Goal: Information Seeking & Learning: Check status

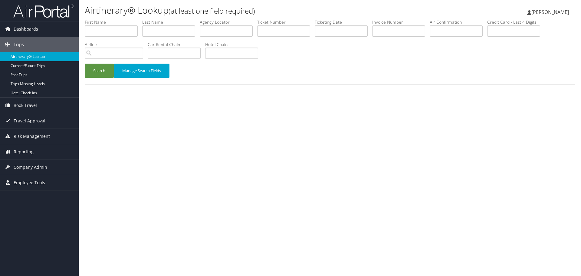
click at [33, 58] on link "Airtinerary® Lookup" at bounding box center [39, 56] width 79 height 9
click at [172, 29] on input "text" at bounding box center [168, 30] width 53 height 11
paste input "Rodman"
type input "Rodman"
click at [327, 30] on input "text" at bounding box center [341, 30] width 53 height 11
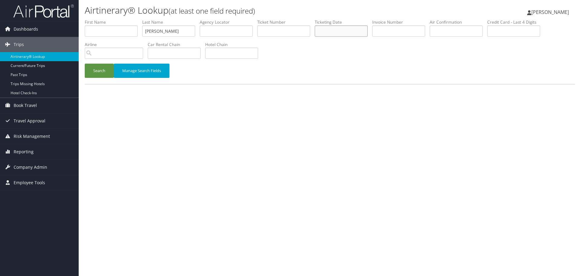
paste input "09/09/2025"
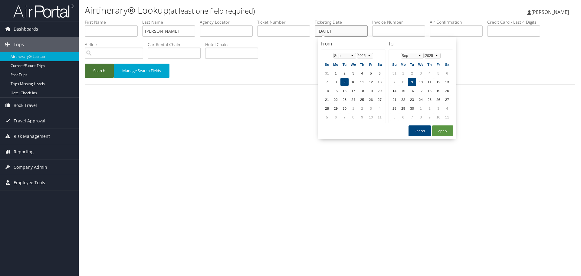
type input "09/09/2025"
click at [96, 71] on button "Search" at bounding box center [99, 71] width 29 height 14
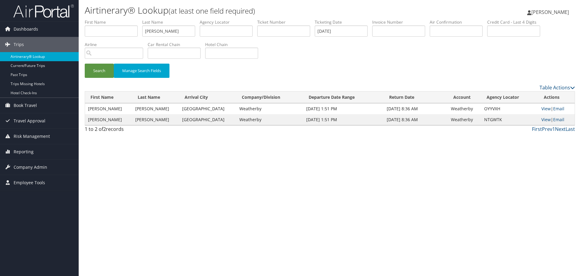
click at [48, 57] on link "Airtinerary® Lookup" at bounding box center [39, 56] width 79 height 9
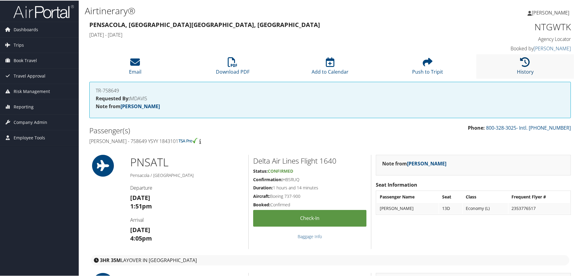
click at [520, 74] on link "History" at bounding box center [525, 67] width 17 height 15
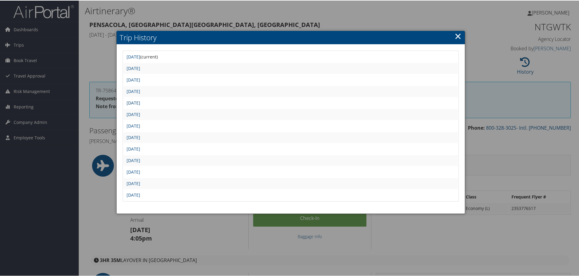
click at [140, 102] on link "Tue Sep 9 10:46:48 MDT 2025" at bounding box center [134, 102] width 14 height 6
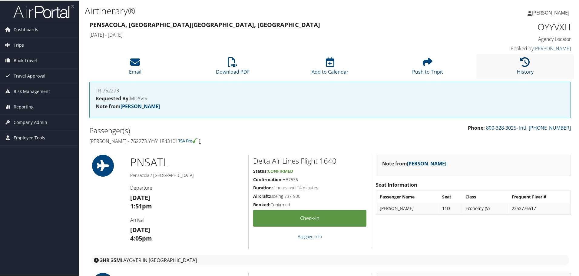
click at [517, 69] on link "History" at bounding box center [525, 67] width 17 height 15
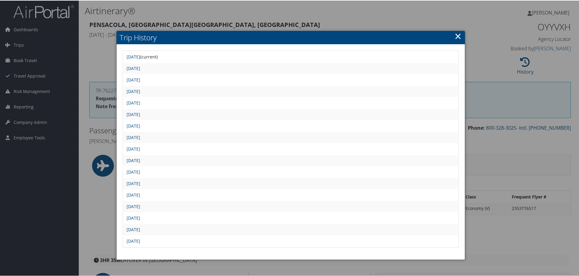
click at [140, 159] on link "Tue Sep 9 10:46:44 MDT 2025" at bounding box center [134, 160] width 14 height 6
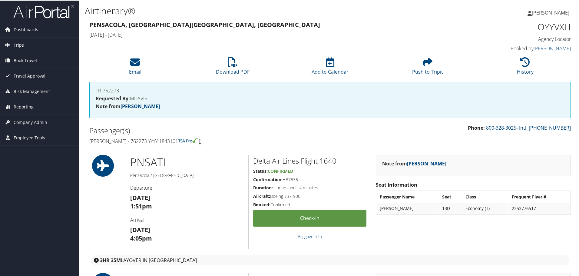
drag, startPoint x: 190, startPoint y: 142, endPoint x: 89, endPoint y: 143, distance: 101.1
click at [89, 143] on h4 "[PERSON_NAME] - 762273 YYYY 1843101" at bounding box center [207, 140] width 236 height 7
copy h4 "[PERSON_NAME] - 762273 YYYY 1843101"
click at [538, 29] on h1 "OYYVXH" at bounding box center [514, 26] width 114 height 13
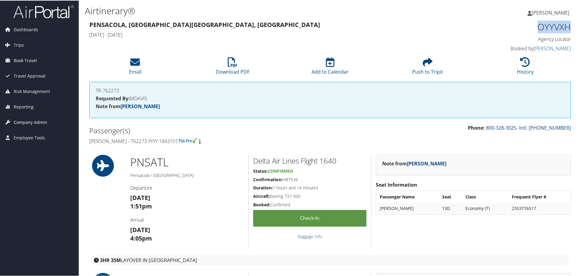
copy h1 "OYYVXH"
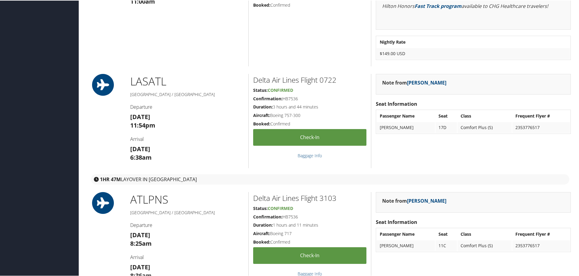
scroll to position [606, 0]
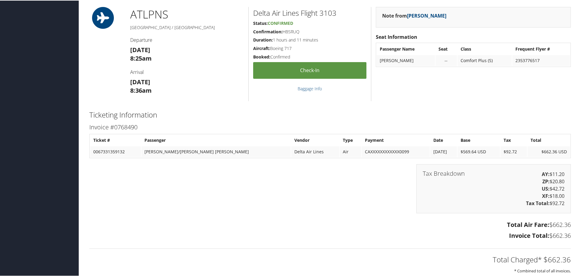
scroll to position [667, 0]
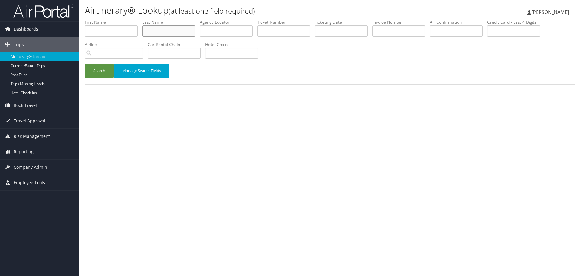
click at [176, 31] on input "text" at bounding box center [168, 30] width 53 height 11
paste input "[PERSON_NAME]"
type input "[PERSON_NAME]"
click at [335, 31] on input "text" at bounding box center [341, 30] width 53 height 11
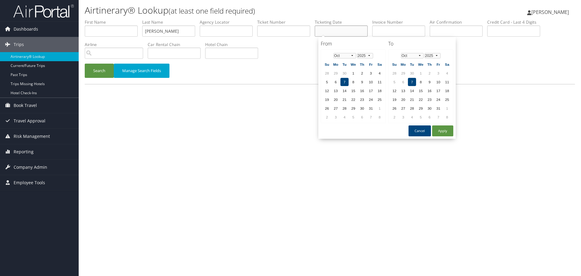
paste input "[DATE]"
type input "[DATE]"
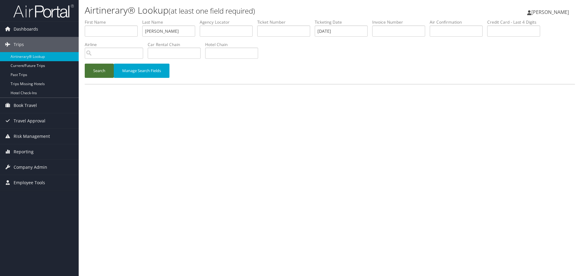
click at [100, 72] on button "Search" at bounding box center [99, 71] width 29 height 14
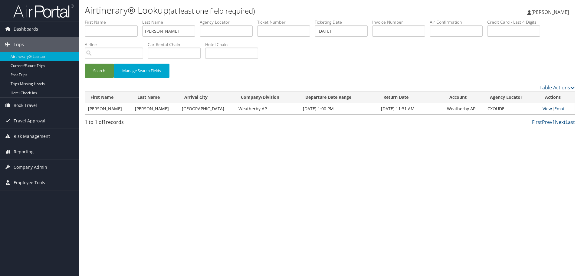
click at [543, 109] on link "View" at bounding box center [547, 109] width 9 height 6
click at [42, 58] on link "Airtinerary® Lookup" at bounding box center [39, 56] width 79 height 9
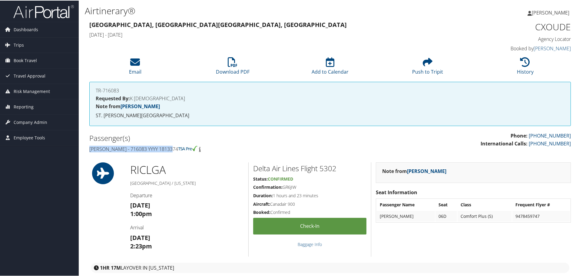
drag, startPoint x: 164, startPoint y: 149, endPoint x: 88, endPoint y: 150, distance: 76.0
click at [88, 150] on div "Passenger(s) Brian Rojas - 716083 YYYY 1813374" at bounding box center [207, 142] width 245 height 23
copy h4 "Brian Rojas - 716083 YYYY 1813374"
click at [540, 29] on h1 "CXOUDE" at bounding box center [514, 26] width 114 height 13
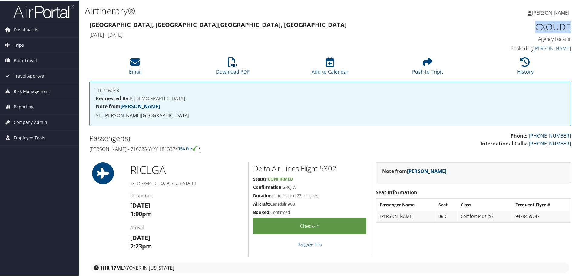
copy h1 "CXOUDE"
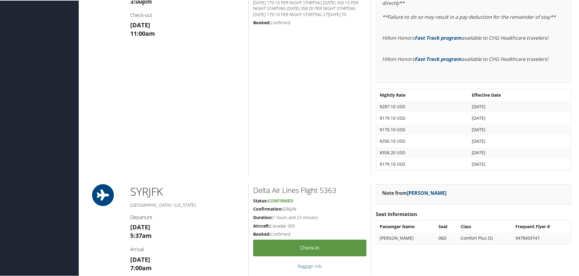
scroll to position [666, 0]
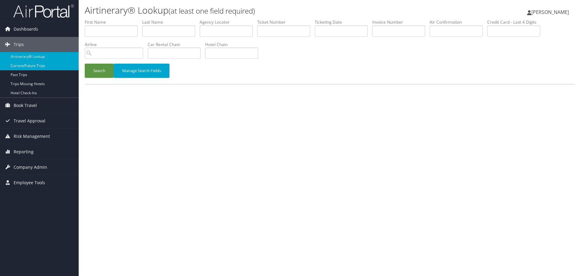
drag, startPoint x: 18, startPoint y: 57, endPoint x: 12, endPoint y: 61, distance: 7.9
click at [18, 57] on link "Airtinerary® Lookup" at bounding box center [39, 56] width 79 height 9
click at [48, 57] on link "Airtinerary® Lookup" at bounding box center [39, 56] width 79 height 9
drag, startPoint x: 34, startPoint y: 56, endPoint x: 42, endPoint y: 64, distance: 11.8
click at [34, 56] on link "Airtinerary® Lookup" at bounding box center [39, 56] width 79 height 9
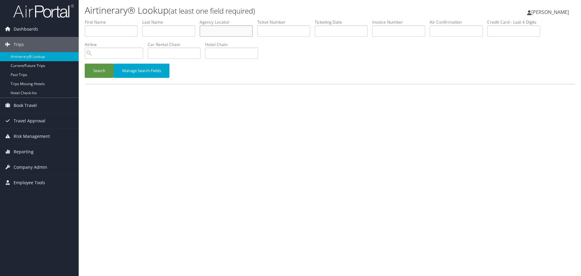
click at [223, 33] on input "text" at bounding box center [226, 30] width 53 height 11
paste input "WMUGOI"
type input "WMUGOI"
click at [98, 73] on button "Search" at bounding box center [99, 71] width 29 height 14
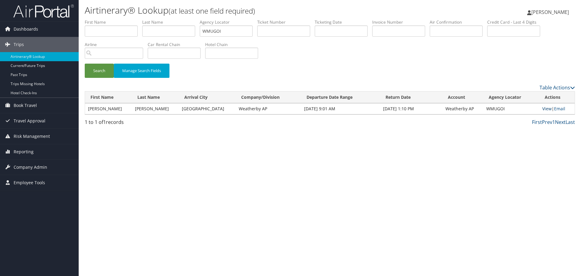
click at [543, 110] on link "View" at bounding box center [547, 109] width 9 height 6
click at [54, 58] on link "Airtinerary® Lookup" at bounding box center [39, 56] width 79 height 9
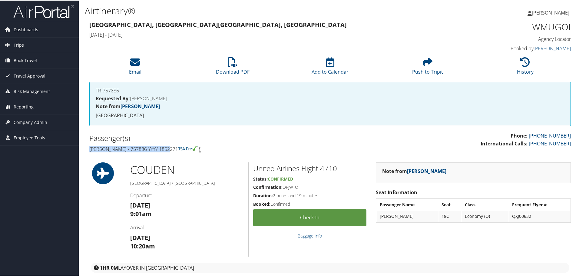
drag, startPoint x: 170, startPoint y: 150, endPoint x: 89, endPoint y: 152, distance: 81.2
click at [89, 152] on div "Passenger(s) Amy Scheer - 757886 YYYY 1852271" at bounding box center [207, 142] width 245 height 23
copy h4 "Amy Scheer - 757886 YYYY 1852271"
click at [547, 28] on h1 "WMUGOI" at bounding box center [514, 26] width 114 height 13
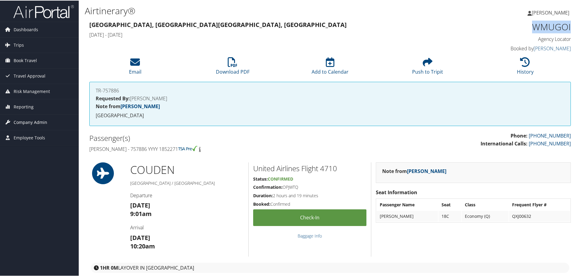
copy h1 "WMUGOI"
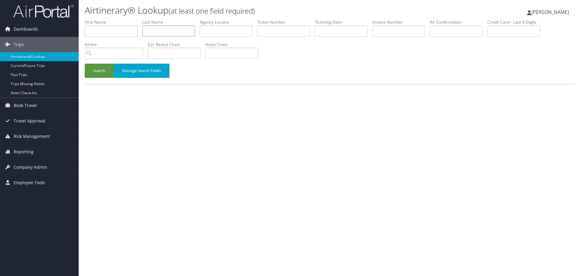
click at [179, 28] on input "text" at bounding box center [168, 30] width 53 height 11
paste input "1896839"
type input "1896839"
click at [333, 33] on input "text" at bounding box center [341, 30] width 53 height 11
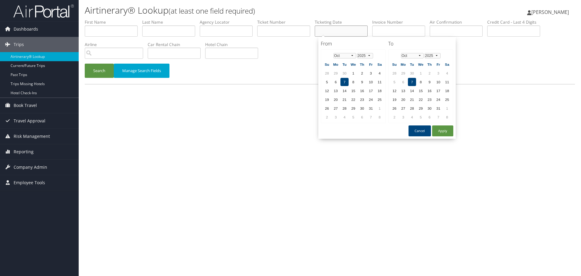
paste input "08/29/2025"
type input "08/29/2025"
drag, startPoint x: 141, startPoint y: 30, endPoint x: 148, endPoint y: 30, distance: 7.3
click at [141, 30] on li "First Name" at bounding box center [114, 30] width 58 height 22
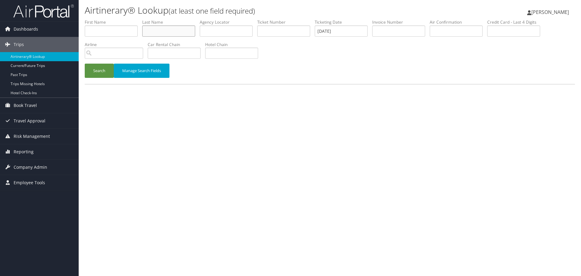
click at [151, 30] on input "text" at bounding box center [168, 30] width 53 height 11
paste input "Schwedhelm"
type input "Schwedhelm"
click at [100, 74] on button "Search" at bounding box center [99, 71] width 29 height 14
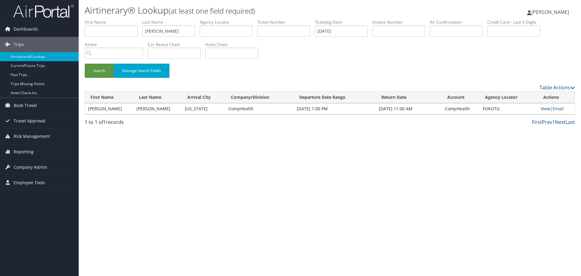
click at [544, 109] on link "View" at bounding box center [545, 109] width 9 height 6
click at [42, 58] on link "Airtinerary® Lookup" at bounding box center [39, 56] width 79 height 9
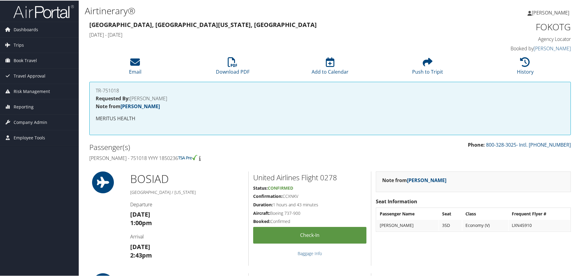
drag, startPoint x: 221, startPoint y: 158, endPoint x: 88, endPoint y: 161, distance: 132.7
click at [88, 161] on div "Passenger(s) [PERSON_NAME] - 751018 YYYY 1850236" at bounding box center [207, 152] width 245 height 23
copy h4 "[PERSON_NAME] - 751018 YYYY 1850236"
click at [554, 29] on h1 "FOKOTG" at bounding box center [514, 26] width 114 height 13
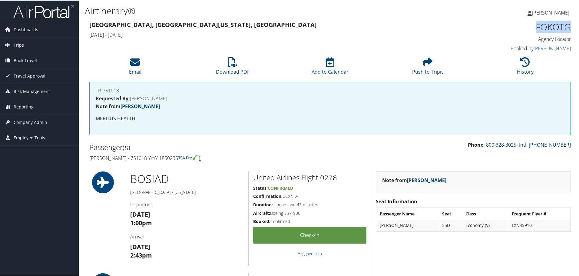
copy h1 "FOKOTG"
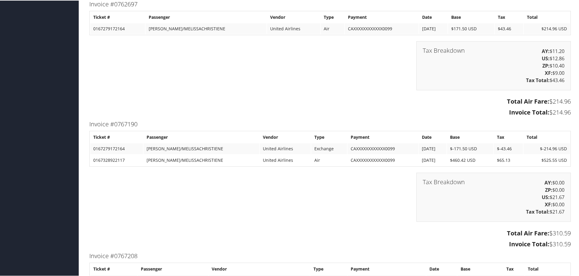
scroll to position [717, 0]
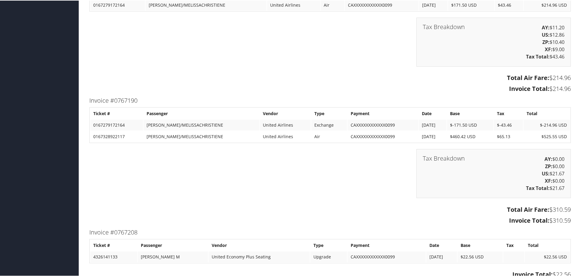
click at [193, 182] on div "Tax Breakdown AY: $0.00 ZP: $0.00 US: $21.67 XF: $0.00 Tax Total: $21.67" at bounding box center [330, 175] width 491 height 55
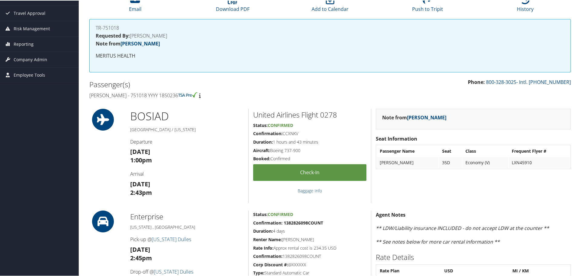
scroll to position [0, 0]
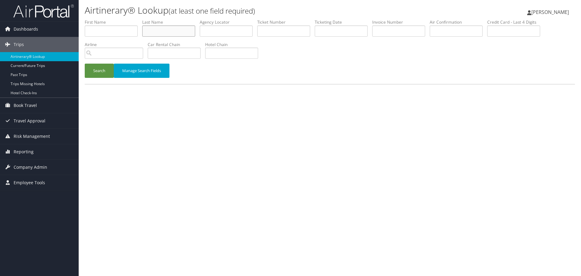
click at [154, 31] on input "text" at bounding box center [168, 30] width 53 height 11
paste input "[PERSON_NAME]"
type input "[PERSON_NAME]"
click at [334, 30] on input "text" at bounding box center [341, 30] width 53 height 11
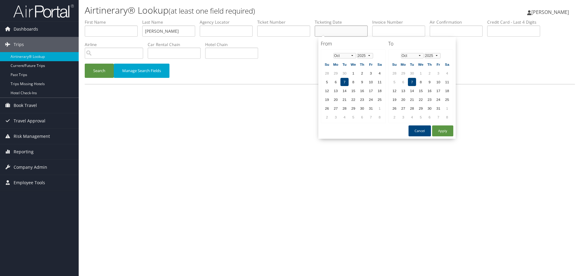
paste input "[DATE]"
type input "[DATE]"
click at [98, 71] on button "Search" at bounding box center [99, 71] width 29 height 14
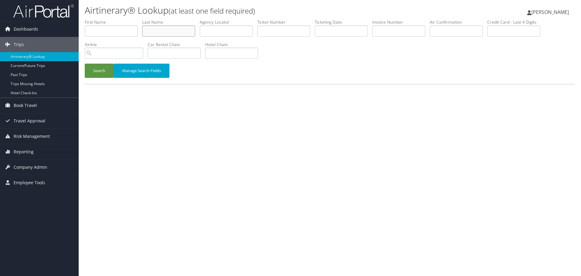
click at [183, 31] on input "text" at bounding box center [168, 30] width 53 height 11
paste input "Shafqat"
type input "Shafqat"
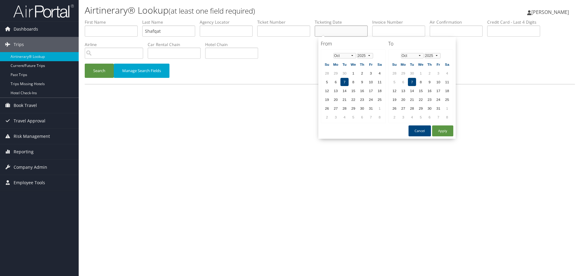
click at [337, 30] on input "text" at bounding box center [341, 30] width 53 height 11
paste input "09/03/2025"
type input "09/03/2025"
click at [96, 74] on button "Search" at bounding box center [99, 71] width 29 height 14
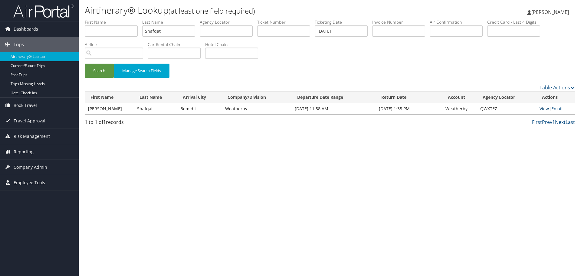
click at [542, 109] on link "View" at bounding box center [544, 109] width 9 height 6
drag, startPoint x: 52, startPoint y: 58, endPoint x: 124, endPoint y: 29, distance: 77.0
click at [52, 58] on link "Airtinerary® Lookup" at bounding box center [39, 56] width 79 height 9
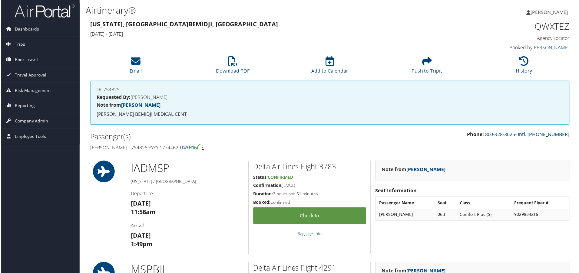
click at [555, 29] on h1 "QWXTEZ" at bounding box center [514, 26] width 114 height 13
copy h1 "QWXTEZ"
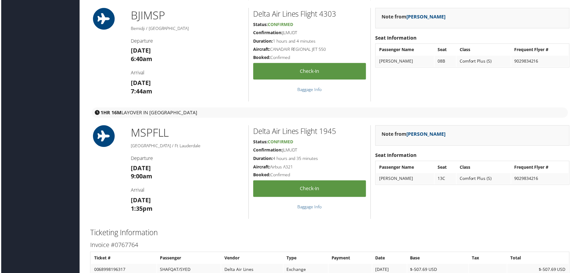
scroll to position [545, 0]
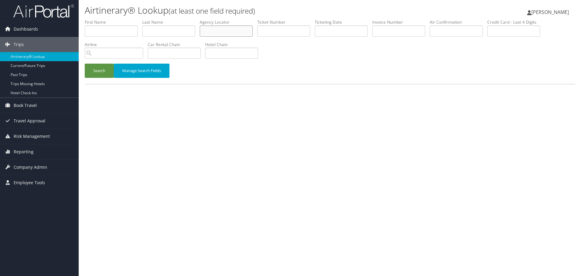
click at [233, 33] on input "text" at bounding box center [226, 30] width 53 height 11
paste input "00000"
click at [211, 35] on input "00000" at bounding box center [226, 30] width 53 height 11
paste input "FVHRFJ"
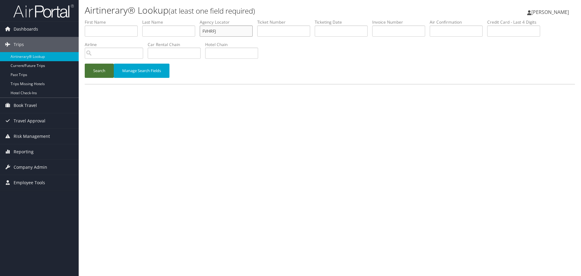
type input "FVHRFJ"
click at [96, 72] on button "Search" at bounding box center [99, 71] width 29 height 14
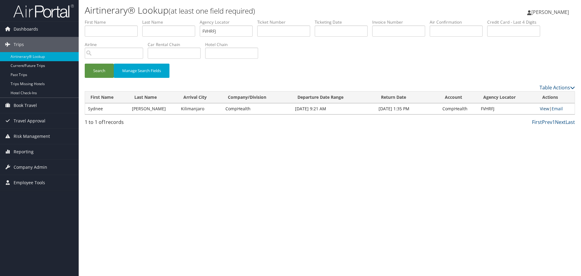
click at [543, 110] on link "View" at bounding box center [544, 109] width 9 height 6
click at [30, 57] on link "Airtinerary® Lookup" at bounding box center [39, 56] width 79 height 9
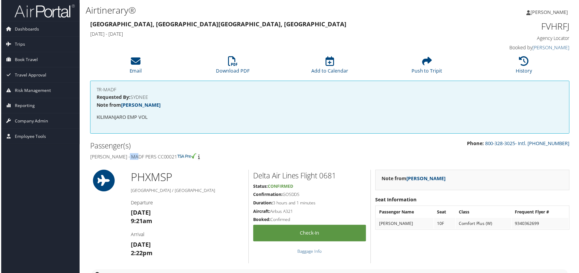
drag, startPoint x: 139, startPoint y: 158, endPoint x: 129, endPoint y: 160, distance: 10.4
click at [129, 160] on h4 "[PERSON_NAME] - MADF PERS CC00021" at bounding box center [207, 157] width 236 height 7
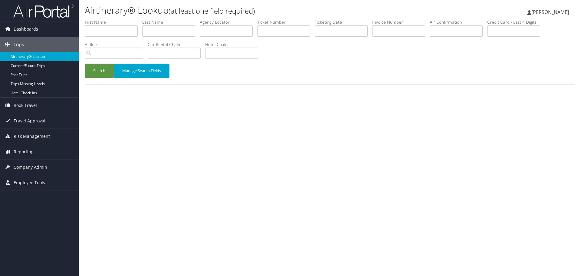
click at [40, 57] on link "Airtinerary® Lookup" at bounding box center [39, 56] width 79 height 9
click at [160, 30] on input "text" at bounding box center [168, 30] width 53 height 11
paste input "Sitagata"
type input "Sitagata"
drag, startPoint x: 327, startPoint y: 30, endPoint x: 324, endPoint y: 30, distance: 3.3
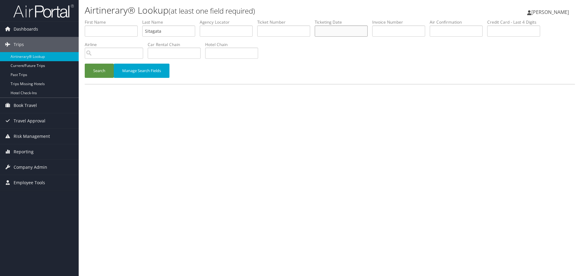
click at [324, 30] on input "text" at bounding box center [341, 30] width 53 height 11
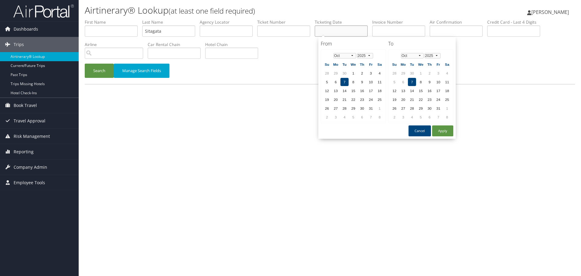
paste input "09/04/2025"
type input "09/04/2025"
drag, startPoint x: 101, startPoint y: 74, endPoint x: 105, endPoint y: 77, distance: 4.5
click at [101, 74] on button "Search" at bounding box center [99, 71] width 29 height 14
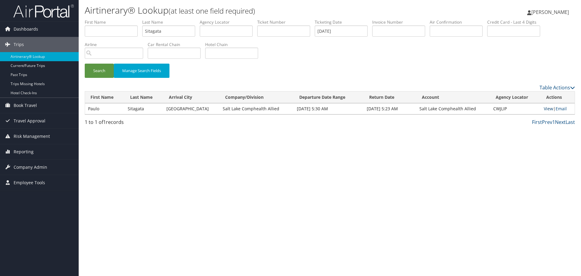
click at [548, 108] on link "View" at bounding box center [548, 109] width 9 height 6
click at [38, 56] on link "Airtinerary® Lookup" at bounding box center [39, 56] width 79 height 9
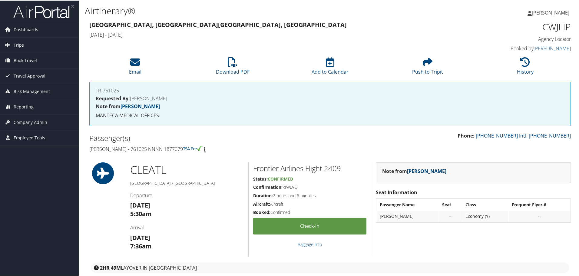
drag, startPoint x: 183, startPoint y: 149, endPoint x: 91, endPoint y: 151, distance: 92.7
click at [91, 151] on h4 "[PERSON_NAME] - 761025 NNNN 1877079" at bounding box center [207, 148] width 236 height 7
copy h4 "[PERSON_NAME] - 761025 NNNN 1877079"
click at [555, 28] on h1 "CWJLIP" at bounding box center [514, 26] width 114 height 13
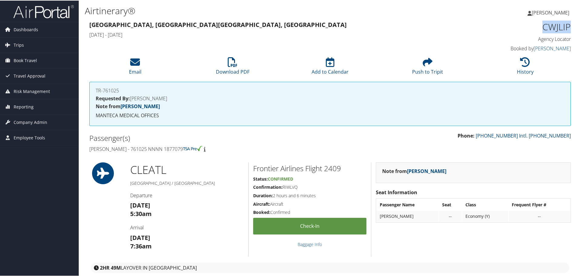
copy h1 "CWJLIP"
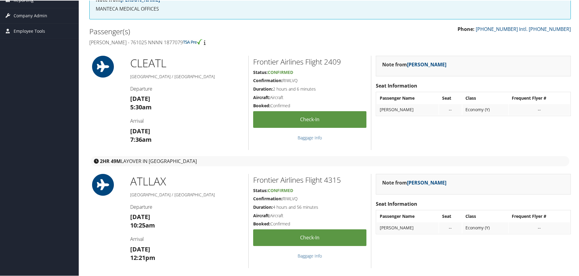
scroll to position [121, 0]
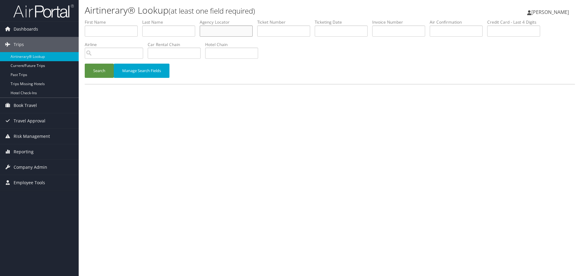
drag, startPoint x: 223, startPoint y: 32, endPoint x: 219, endPoint y: 33, distance: 4.1
click at [223, 32] on input "text" at bounding box center [226, 30] width 53 height 11
paste input "YDOTOJ"
type input "YDOTOJ"
click at [101, 73] on button "Search" at bounding box center [99, 71] width 29 height 14
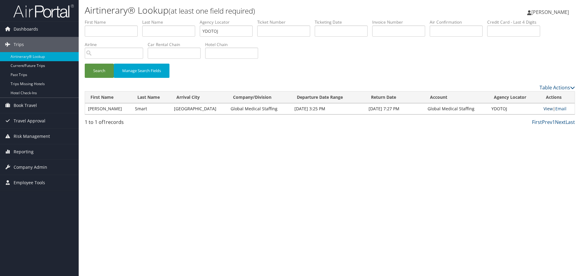
click at [544, 109] on link "View" at bounding box center [548, 109] width 9 height 6
click at [169, 32] on input "text" at bounding box center [168, 30] width 53 height 11
paste input "Sobowale"
type input "Sobowale"
click at [214, 31] on input "YDOTOJ" at bounding box center [226, 30] width 53 height 11
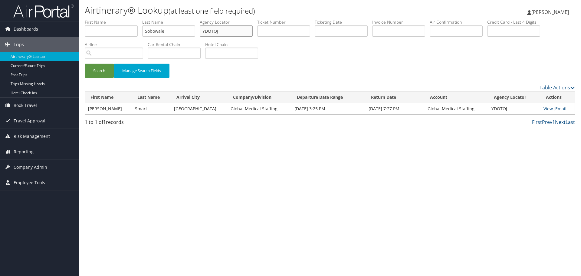
click at [214, 31] on input "YDOTOJ" at bounding box center [226, 30] width 53 height 11
click at [332, 32] on input "text" at bounding box center [341, 30] width 53 height 11
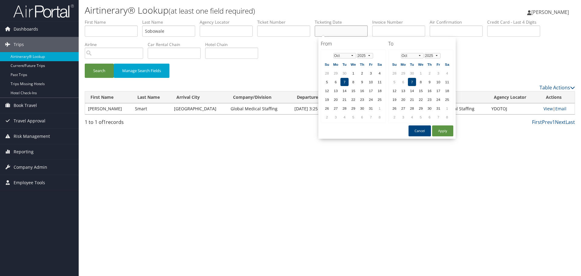
paste input "[DATE]"
type input "[DATE]"
click at [99, 72] on button "Search" at bounding box center [99, 71] width 29 height 14
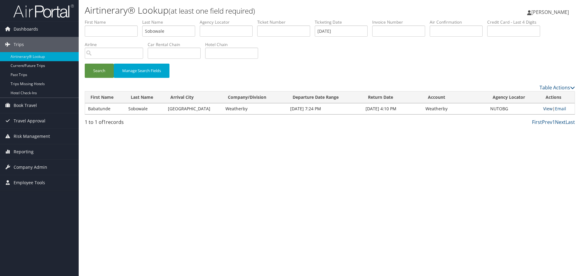
click at [546, 110] on link "View" at bounding box center [548, 109] width 9 height 6
click at [165, 30] on input "Sobowale" at bounding box center [168, 30] width 53 height 11
paste input "tamou"
type input "Stamou"
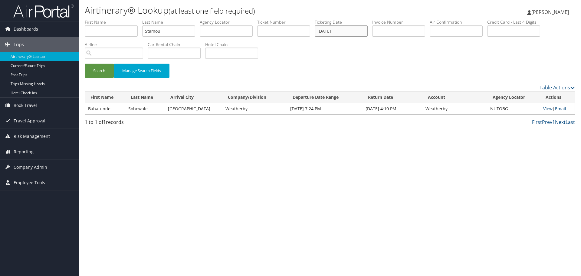
click at [340, 32] on input "09/09/2025" at bounding box center [341, 30] width 53 height 11
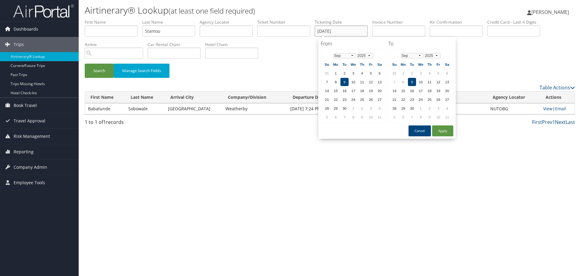
click at [340, 32] on input "09/09/2025" at bounding box center [341, 30] width 53 height 11
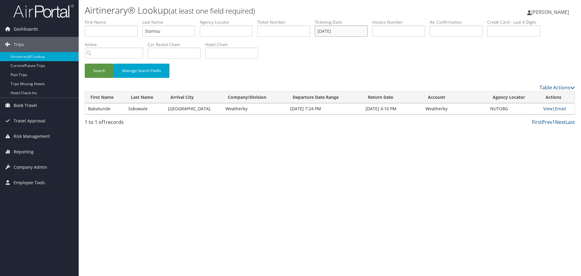
click at [340, 32] on input "09/09/2025" at bounding box center [341, 30] width 53 height 11
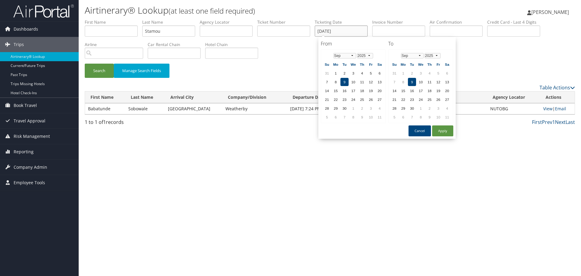
paste input "5"
type input "09/05/2025"
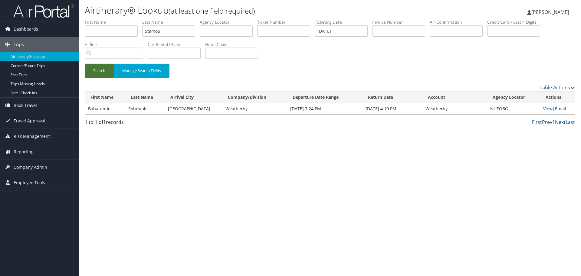
click at [93, 75] on button "Search" at bounding box center [99, 71] width 29 height 14
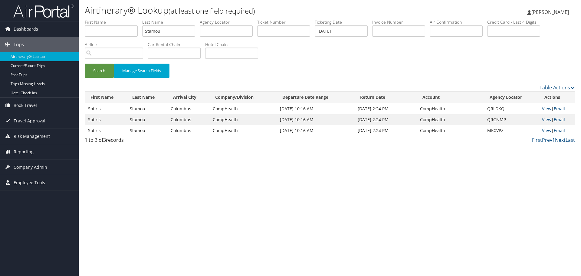
click at [256, 199] on div "Airtinerary® Lookup (at least one field required) Shaelynn Gates Shaelynn Gates…" at bounding box center [330, 138] width 503 height 276
click at [198, 170] on div "Airtinerary® Lookup (at least one field required) Shaelynn Gates Shaelynn Gates…" at bounding box center [330, 138] width 503 height 276
click at [34, 59] on link "Airtinerary® Lookup" at bounding box center [39, 56] width 79 height 9
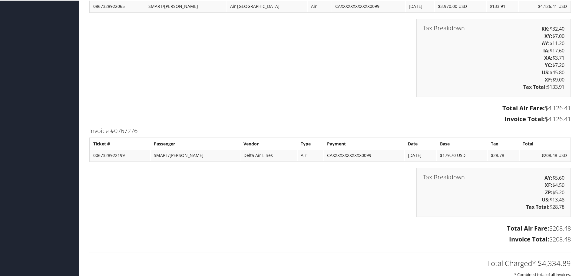
scroll to position [1756, 0]
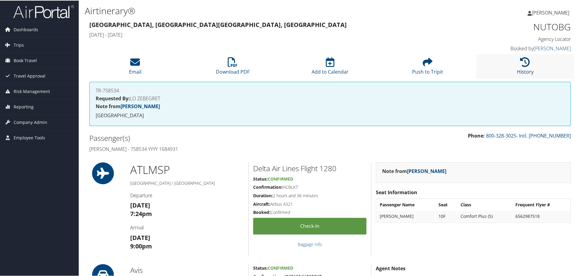
click at [524, 69] on link "History" at bounding box center [525, 67] width 17 height 15
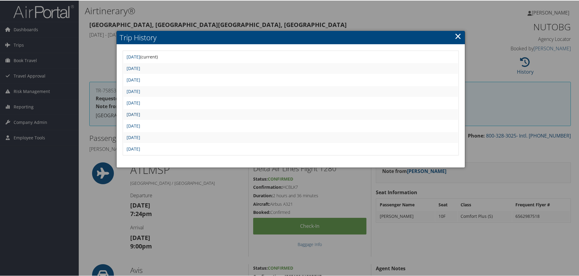
click at [140, 113] on link "Tue Sep 9 08:15:58 MDT 2025" at bounding box center [134, 114] width 14 height 6
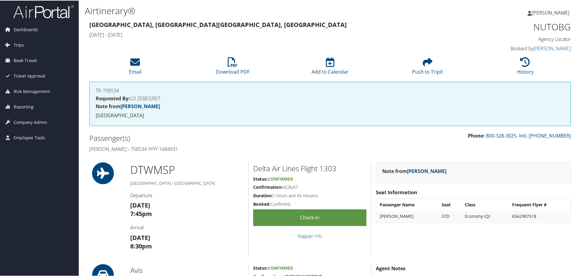
click at [195, 150] on h4 "[PERSON_NAME] - 758534 YYYY 1684931" at bounding box center [207, 148] width 236 height 7
drag, startPoint x: 196, startPoint y: 150, endPoint x: 89, endPoint y: 148, distance: 106.6
click at [89, 148] on h4 "Babatunde Sobowale - 758534 YYYY 1684931" at bounding box center [207, 148] width 236 height 7
copy h4 "Babatunde Sobowale - 758534 YYYY 1684931"
click at [548, 27] on h1 "NUTOBG" at bounding box center [514, 26] width 114 height 13
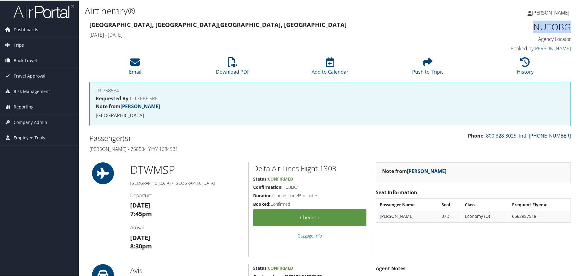
click at [548, 27] on h1 "NUTOBG" at bounding box center [514, 26] width 114 height 13
copy h1 "NUTOBG"
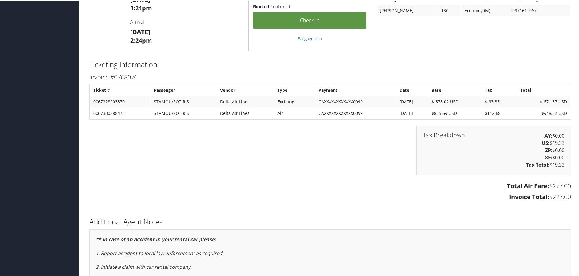
scroll to position [787, 0]
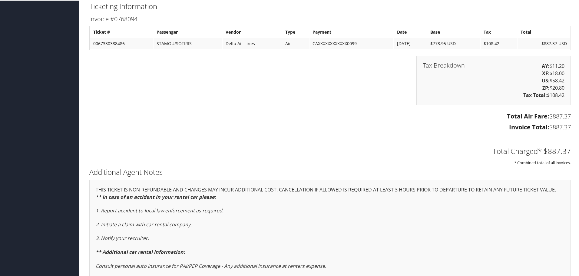
scroll to position [848, 0]
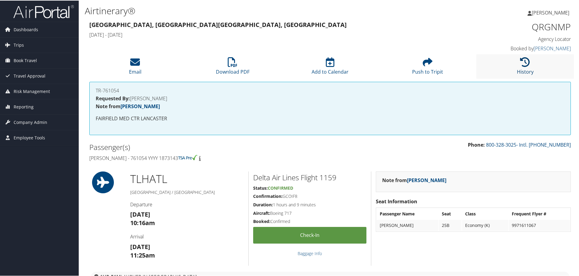
click at [522, 71] on link "History" at bounding box center [525, 67] width 17 height 15
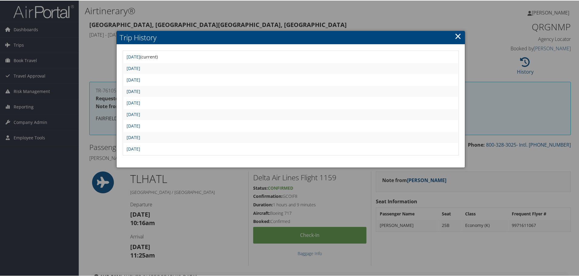
click at [140, 91] on link "Fri Sep 5 12:31:59 MDT 2025" at bounding box center [134, 91] width 14 height 6
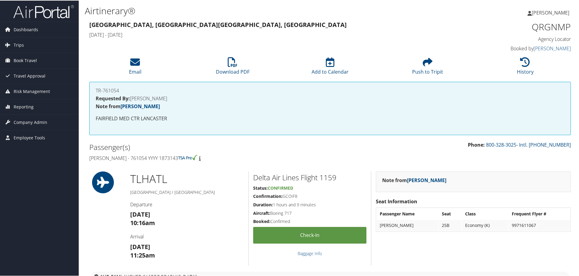
click at [536, 25] on h1 "QRGNMP" at bounding box center [514, 26] width 114 height 13
copy h1 "QRGNMP"
click at [513, 68] on li "History" at bounding box center [525, 66] width 98 height 25
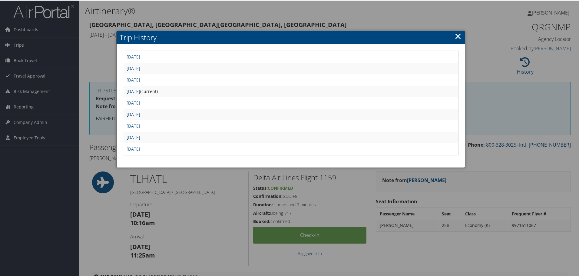
click at [456, 35] on link "×" at bounding box center [458, 35] width 7 height 12
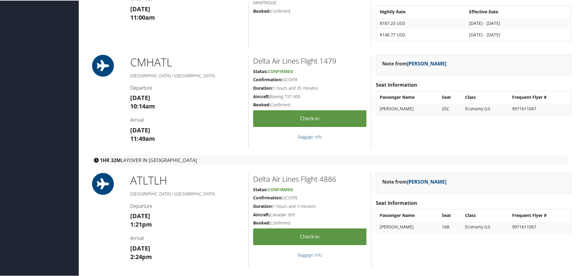
scroll to position [541, 0]
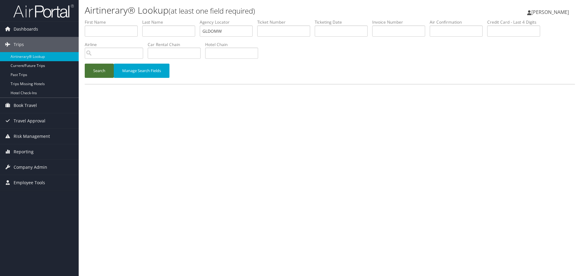
type input "GLDOMW"
click at [98, 74] on button "Search" at bounding box center [99, 71] width 29 height 14
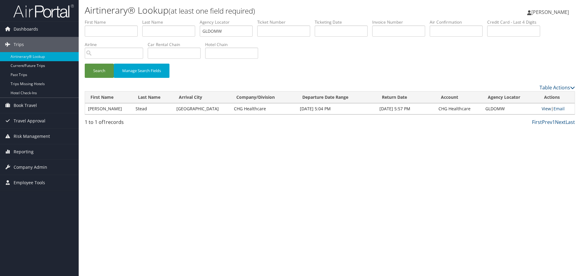
click at [545, 109] on link "View" at bounding box center [546, 109] width 9 height 6
click at [42, 56] on link "Airtinerary® Lookup" at bounding box center [39, 56] width 79 height 9
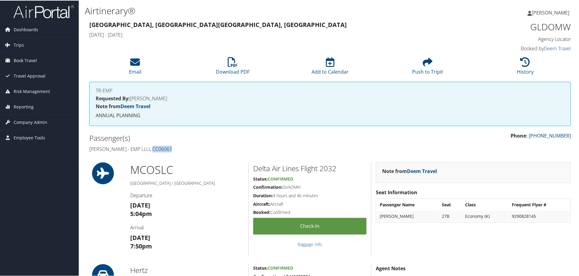
drag, startPoint x: 170, startPoint y: 149, endPoint x: 151, endPoint y: 151, distance: 18.8
click at [151, 151] on h4 "[PERSON_NAME] - EMP LLLL CC06061" at bounding box center [207, 148] width 236 height 7
copy h4 "CC06061"
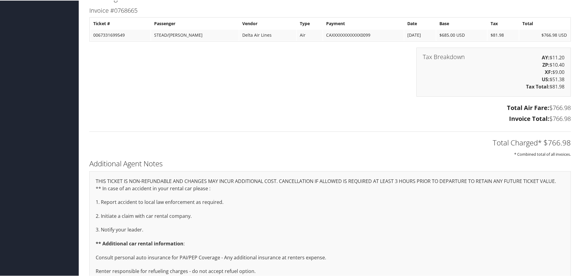
scroll to position [594, 0]
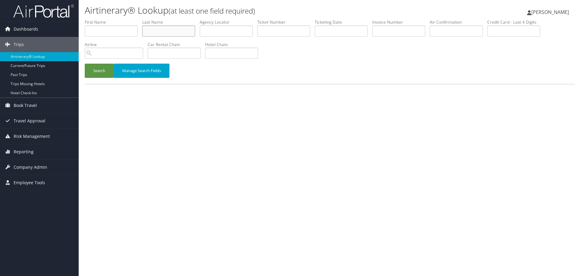
click at [160, 35] on input "text" at bounding box center [168, 30] width 53 height 11
paste input "Sutherland"
type input "Sutherland"
click at [340, 31] on input "text" at bounding box center [341, 30] width 53 height 11
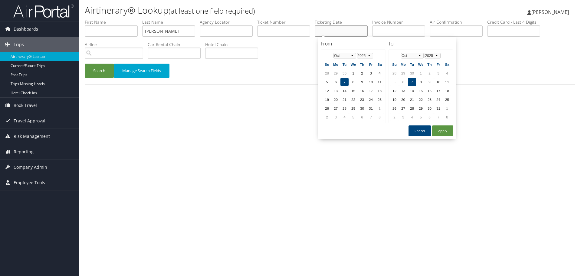
paste input "09/03/2025"
type input "09/03/2025"
click at [101, 73] on button "Search" at bounding box center [99, 71] width 29 height 14
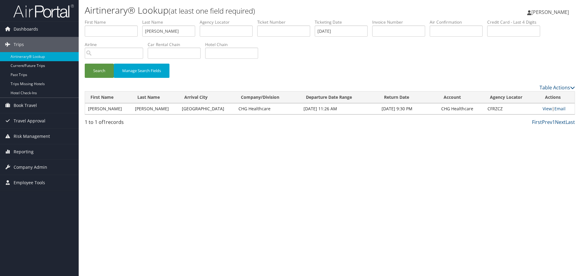
click at [195, 194] on div "Airtinerary® Lookup (at least one field required) Shaelynn Gates Shaelynn Gates…" at bounding box center [330, 138] width 503 height 276
click at [543, 109] on link "View" at bounding box center [547, 109] width 9 height 6
click at [42, 57] on link "Airtinerary® Lookup" at bounding box center [39, 56] width 79 height 9
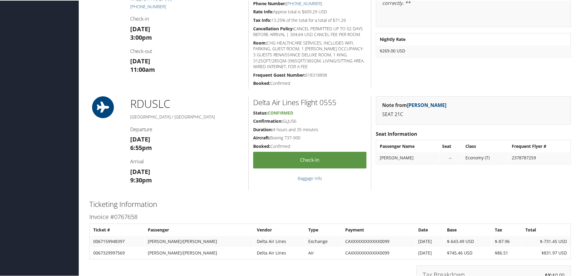
scroll to position [450, 0]
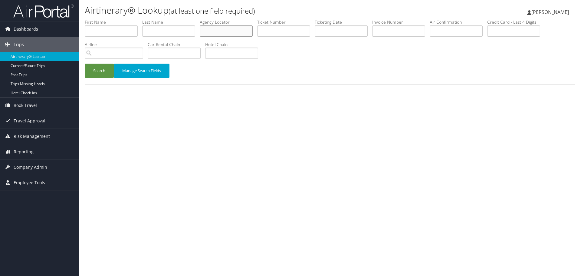
click at [230, 31] on input "text" at bounding box center [226, 30] width 53 height 11
paste input "DSECBE"
click at [102, 71] on button "Search" at bounding box center [99, 71] width 29 height 14
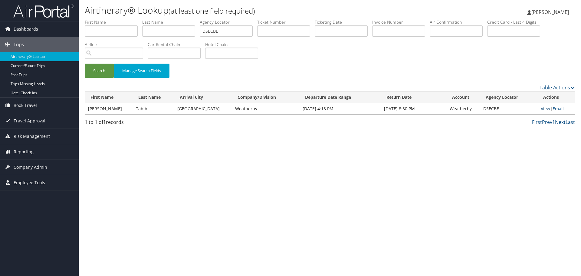
click at [543, 110] on link "View" at bounding box center [545, 109] width 9 height 6
click at [227, 32] on input "DSECBE" at bounding box center [226, 30] width 53 height 11
paste input "WIFPTJ"
type input "WIFPTJ"
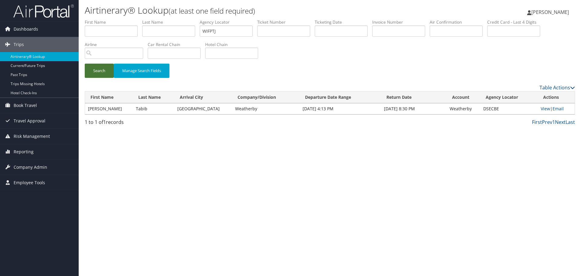
click at [99, 72] on button "Search" at bounding box center [99, 71] width 29 height 14
click at [543, 110] on link "View" at bounding box center [546, 109] width 9 height 6
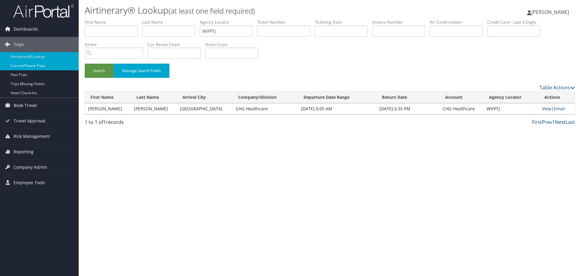
drag, startPoint x: 49, startPoint y: 57, endPoint x: 50, endPoint y: 68, distance: 11.6
click at [49, 57] on link "Airtinerary® Lookup" at bounding box center [39, 56] width 79 height 9
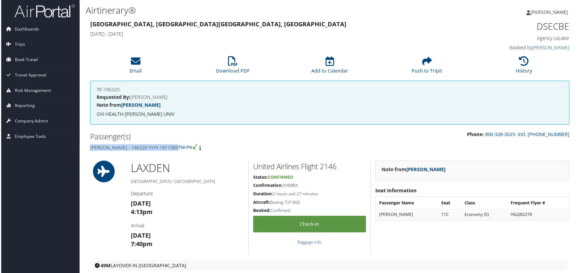
click at [90, 151] on h4 "[PERSON_NAME] - 746320 YYYY 1811089" at bounding box center [207, 148] width 236 height 7
click at [542, 28] on h1 "DSECBE" at bounding box center [514, 26] width 114 height 13
copy h1 "DSECBE"
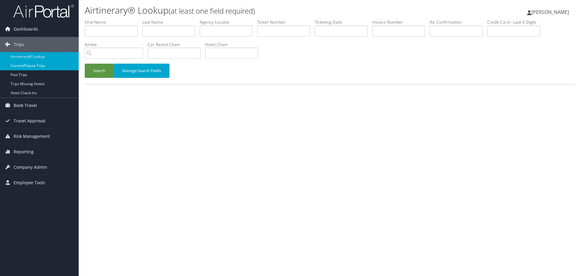
drag, startPoint x: 41, startPoint y: 58, endPoint x: 30, endPoint y: 66, distance: 13.6
click at [41, 58] on link "Airtinerary® Lookup" at bounding box center [39, 56] width 79 height 9
click at [289, 31] on input "text" at bounding box center [283, 30] width 53 height 11
paste input "01623238112451"
click at [95, 69] on button "Search" at bounding box center [99, 71] width 29 height 14
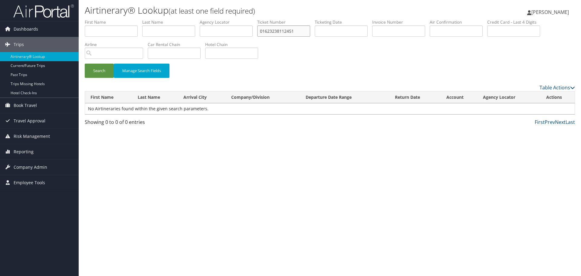
click at [304, 28] on input "01623238112451" at bounding box center [283, 30] width 53 height 11
click at [91, 71] on button "Search" at bounding box center [99, 71] width 29 height 14
click at [296, 31] on input "0162323811245" at bounding box center [283, 30] width 53 height 11
click at [90, 72] on button "Search" at bounding box center [99, 71] width 29 height 14
click at [309, 31] on input "016232381124" at bounding box center [283, 30] width 53 height 11
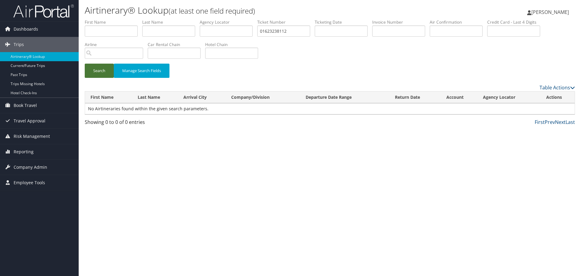
click at [93, 71] on button "Search" at bounding box center [99, 71] width 29 height 14
click at [280, 31] on input "01623238112" at bounding box center [283, 30] width 53 height 11
paste input "451"
click at [265, 29] on input "01623238112451" at bounding box center [283, 30] width 53 height 11
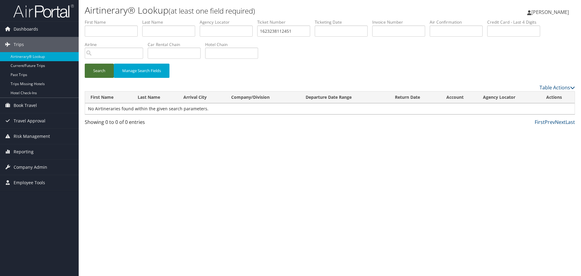
click at [103, 70] on button "Search" at bounding box center [99, 71] width 29 height 14
click at [266, 31] on input "1623238112451" at bounding box center [283, 30] width 53 height 11
click at [99, 68] on button "Search" at bounding box center [99, 71] width 29 height 14
click at [265, 31] on input "623238112451" at bounding box center [283, 30] width 53 height 11
type input "23238112451"
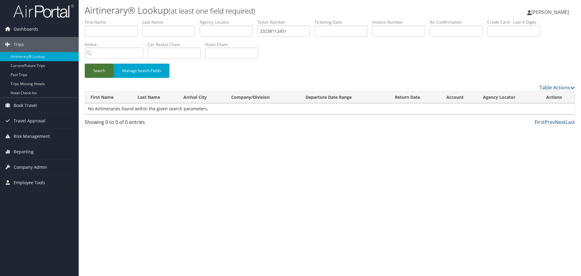
click at [96, 71] on button "Search" at bounding box center [99, 71] width 29 height 14
click at [43, 56] on link "Airtinerary® Lookup" at bounding box center [39, 56] width 79 height 9
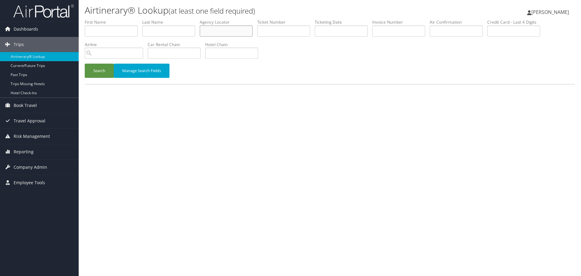
click at [217, 35] on input "text" at bounding box center [226, 30] width 53 height 11
paste input "ACWOOP"
drag, startPoint x: 215, startPoint y: 31, endPoint x: 178, endPoint y: 33, distance: 36.4
click at [178, 19] on ul "First Name Last Name Departure City Arrival City Company/Division Airport/City …" at bounding box center [330, 19] width 491 height 0
type input "ACWOOP"
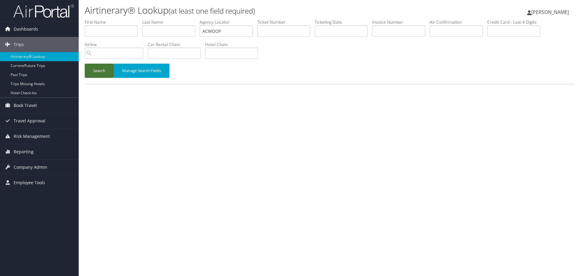
click at [103, 73] on button "Search" at bounding box center [99, 71] width 29 height 14
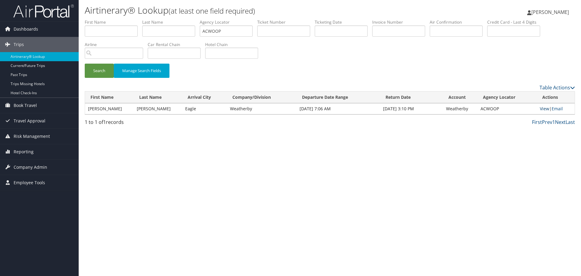
click at [545, 109] on link "View" at bounding box center [544, 109] width 9 height 6
click at [35, 58] on link "Airtinerary® Lookup" at bounding box center [39, 56] width 79 height 9
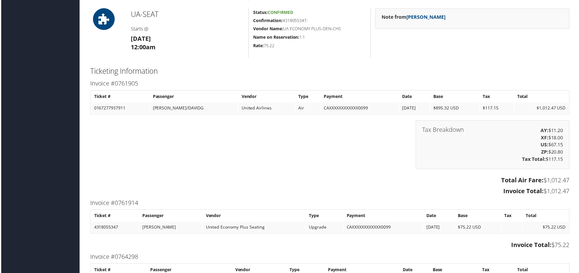
scroll to position [787, 0]
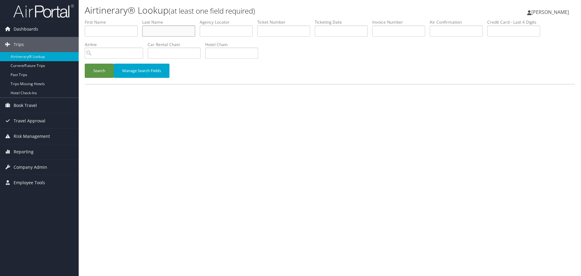
click at [161, 31] on input "text" at bounding box center [168, 30] width 53 height 11
paste input "Thomas"
type input "Thomas"
click at [332, 31] on input "text" at bounding box center [341, 30] width 53 height 11
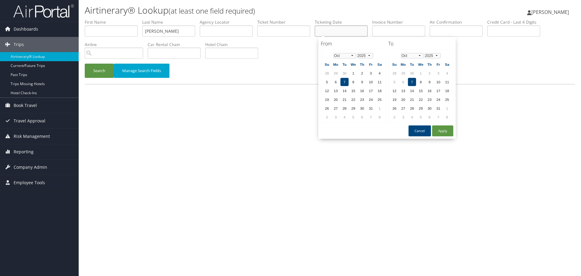
paste input "08/29/2025"
type input "08/29/2025"
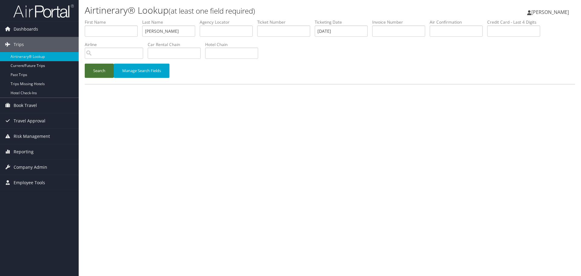
click at [95, 75] on button "Search" at bounding box center [99, 71] width 29 height 14
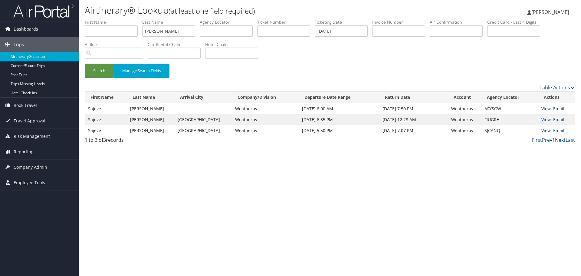
click at [36, 59] on link "Airtinerary® Lookup" at bounding box center [39, 56] width 79 height 9
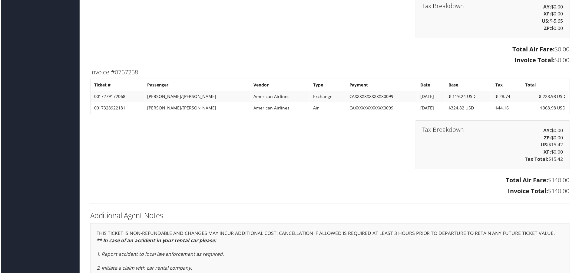
scroll to position [1211, 0]
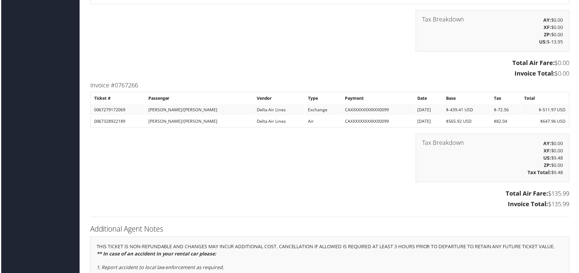
scroll to position [1151, 0]
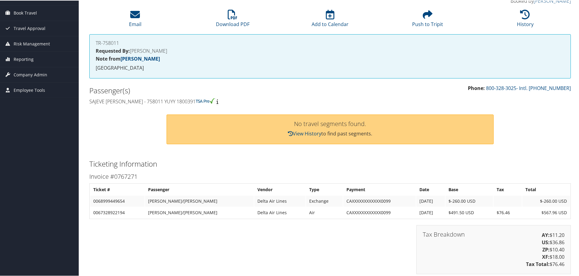
scroll to position [5, 0]
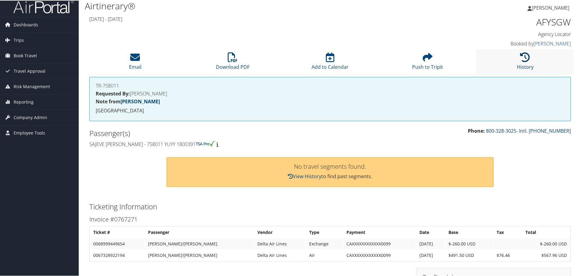
click at [523, 55] on icon at bounding box center [525, 57] width 10 height 10
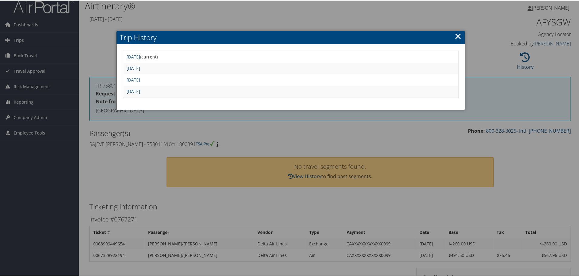
click at [140, 68] on link "Fri Aug 29 14:46:51 MDT 2025" at bounding box center [134, 68] width 14 height 6
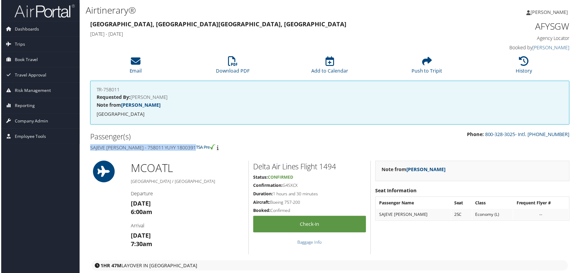
drag, startPoint x: 198, startPoint y: 150, endPoint x: 87, endPoint y: 147, distance: 111.5
click at [87, 147] on div "Passenger(s) [PERSON_NAME] [PERSON_NAME] - 758011 YUYY 1800391" at bounding box center [207, 142] width 245 height 23
copy h4 "Sajeve [PERSON_NAME] - 758011 YUYY 1800391"
click at [552, 26] on h1 "AFYSGW" at bounding box center [514, 26] width 114 height 13
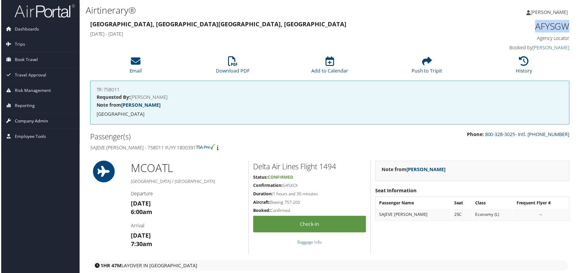
copy h1 "AFYSGW"
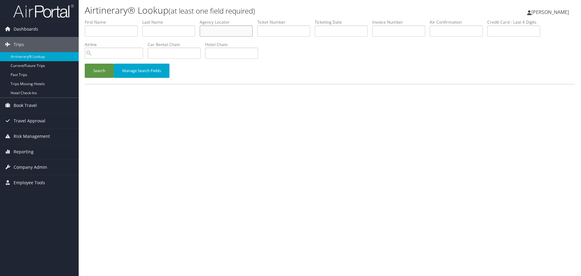
click at [237, 32] on input "text" at bounding box center [226, 30] width 53 height 11
paste input "95489149"
type input "95489149"
click at [241, 31] on input "text" at bounding box center [226, 30] width 53 height 11
paste input "NEHWUU"
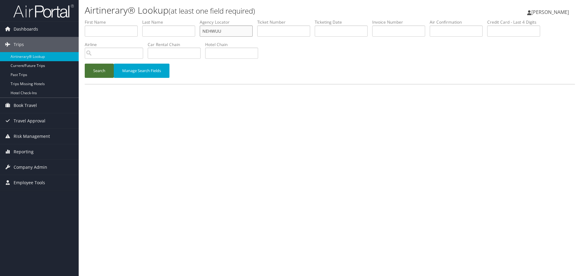
type input "NEHWUU"
click at [104, 74] on button "Search" at bounding box center [99, 71] width 29 height 14
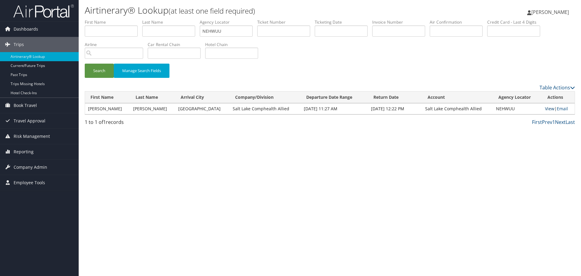
click at [547, 109] on link "View" at bounding box center [549, 109] width 9 height 6
click at [164, 32] on input "text" at bounding box center [168, 30] width 53 height 11
paste input "Tomasi"
type input "Tomasi"
click at [225, 32] on input "NEHWUU" at bounding box center [226, 30] width 53 height 11
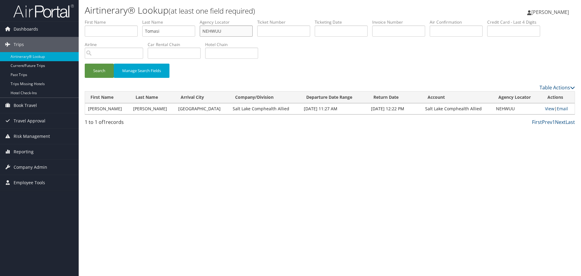
click at [225, 32] on input "NEHWUU" at bounding box center [226, 30] width 53 height 11
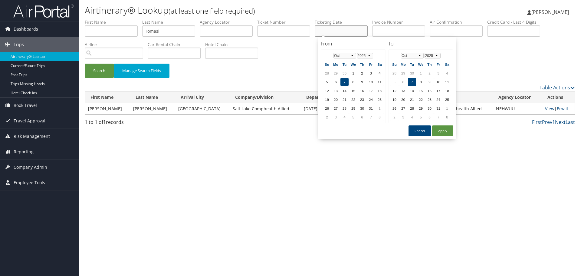
click at [345, 31] on input "text" at bounding box center [341, 30] width 53 height 11
paste input "08/29/2025"
type input "08/29/2025"
click at [101, 72] on button "Search" at bounding box center [99, 71] width 29 height 14
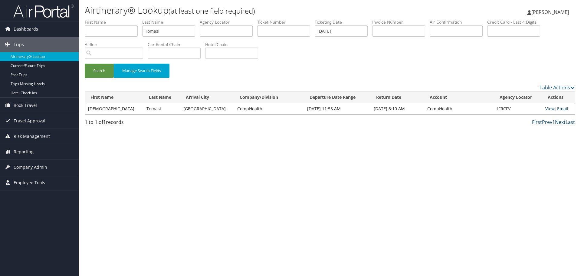
click at [547, 107] on link "View" at bounding box center [550, 109] width 9 height 6
click at [42, 56] on link "Airtinerary® Lookup" at bounding box center [39, 56] width 79 height 9
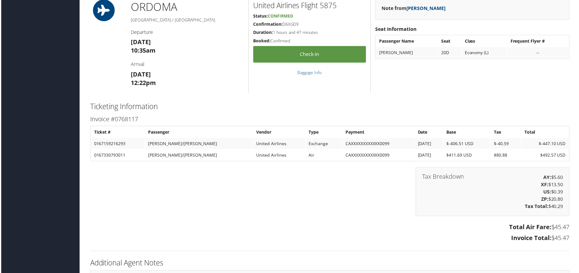
scroll to position [626, 0]
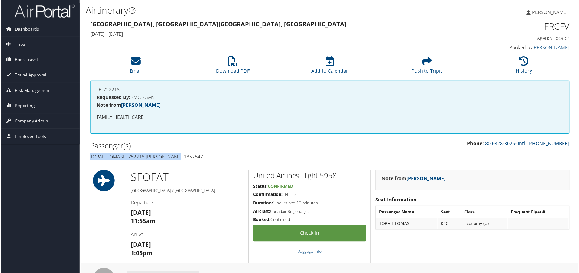
drag, startPoint x: 180, startPoint y: 159, endPoint x: 90, endPoint y: 162, distance: 90.6
click at [90, 162] on div "Passenger(s) Torah Tomasi - 752218 NUNN 1857547" at bounding box center [207, 152] width 245 height 23
copy h4 "Torah Tomasi - 752218 NUNN 1857547"
click at [545, 28] on h1 "IFRCFV" at bounding box center [514, 26] width 114 height 13
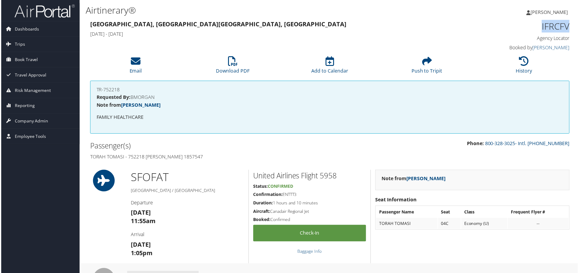
copy h1 "IFRCFV"
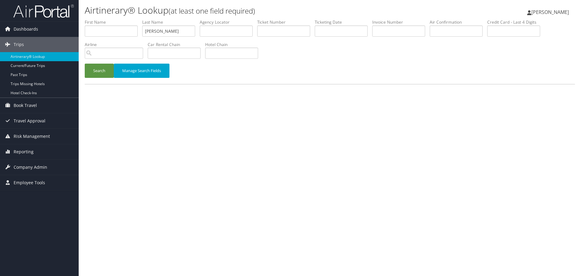
type input "[PERSON_NAME]"
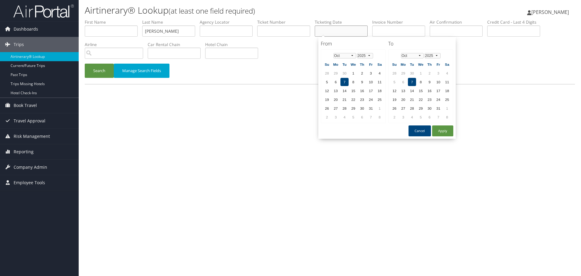
click at [337, 29] on input "text" at bounding box center [341, 30] width 53 height 11
paste input "[DATE]"
type input "[DATE]"
click at [92, 74] on button "Search" at bounding box center [99, 71] width 29 height 14
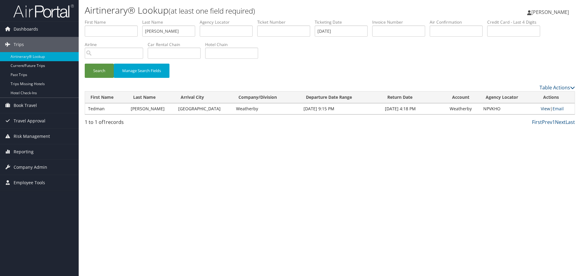
click at [544, 109] on link "View" at bounding box center [545, 109] width 9 height 6
click at [172, 32] on input "Vance" at bounding box center [168, 30] width 53 height 11
click at [171, 32] on input "Vance" at bounding box center [168, 30] width 53 height 11
paste input "rman"
type input "Varman"
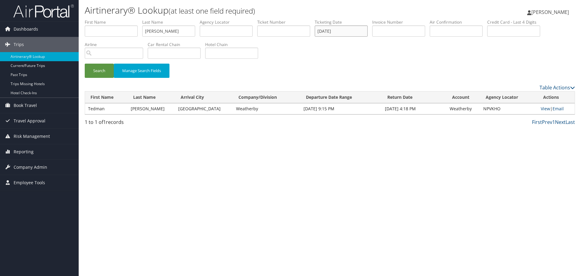
click at [340, 31] on input "09/03/2025" at bounding box center [341, 30] width 53 height 11
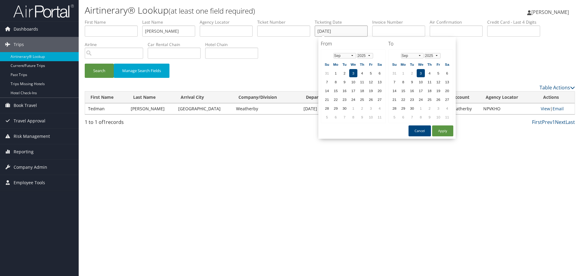
paste input "1"
type input "09/01/2025"
click at [93, 71] on button "Search" at bounding box center [99, 71] width 29 height 14
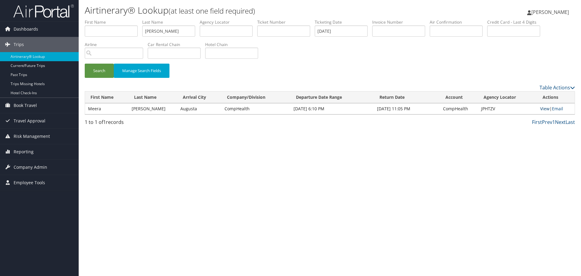
click at [541, 108] on link "View" at bounding box center [545, 109] width 9 height 6
click at [203, 196] on div "Airtinerary® Lookup (at least one field required) Shaelynn Gates Shaelynn Gates…" at bounding box center [330, 138] width 503 height 276
click at [167, 31] on input "Varman" at bounding box center [168, 30] width 53 height 11
paste input "Warder"
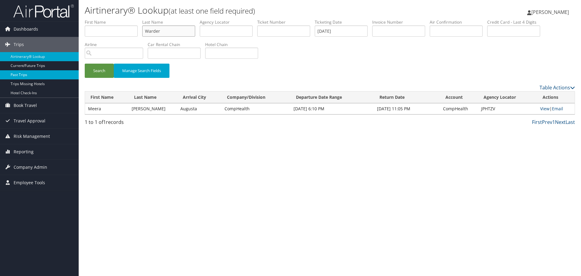
type input "Warder"
click at [343, 29] on input "09/01/2025" at bounding box center [341, 30] width 53 height 11
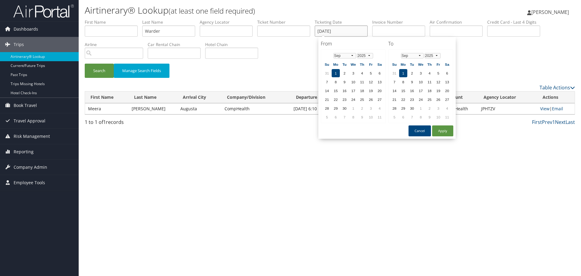
click at [343, 29] on input "09/01/2025" at bounding box center [341, 30] width 53 height 11
paste input "9/2025"
type input "09/09/2025"
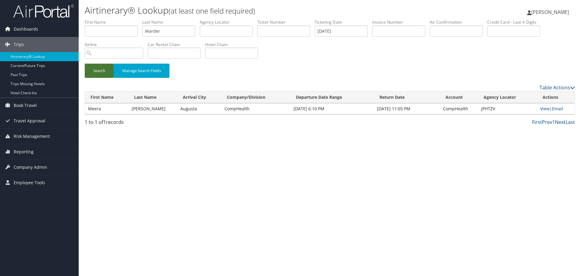
click at [100, 71] on button "Search" at bounding box center [99, 71] width 29 height 14
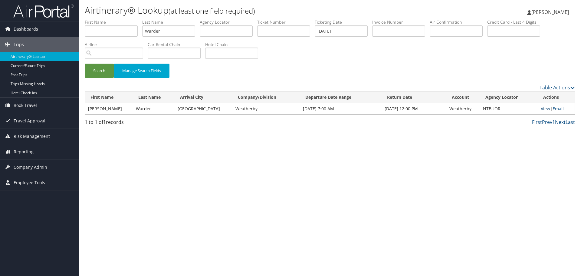
click at [544, 109] on link "View" at bounding box center [545, 109] width 9 height 6
click at [169, 34] on input "Warder" at bounding box center [168, 30] width 53 height 11
paste input "sserman"
type input "Wasserman"
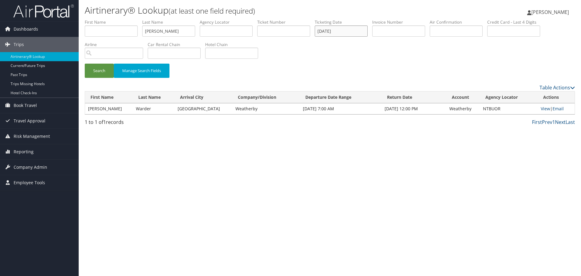
click at [338, 33] on input "09/09/2025" at bounding box center [341, 30] width 53 height 11
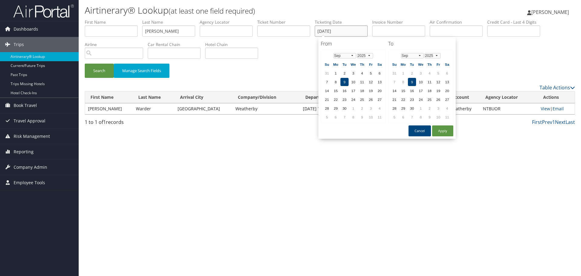
paste input "8/28"
type input "08/28/2025"
click at [103, 72] on button "Search" at bounding box center [99, 71] width 29 height 14
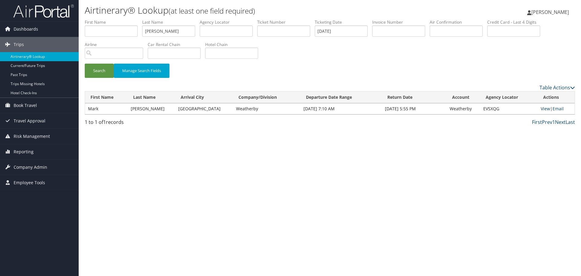
click at [541, 108] on link "View" at bounding box center [545, 109] width 9 height 6
click at [28, 57] on link "Airtinerary® Lookup" at bounding box center [39, 56] width 79 height 9
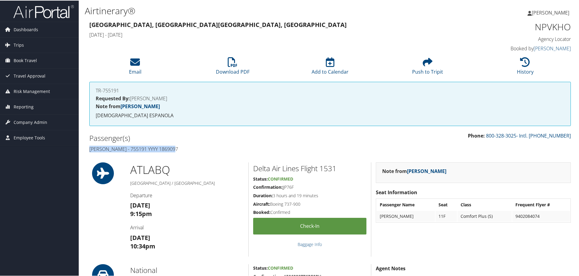
drag, startPoint x: 177, startPoint y: 149, endPoint x: 89, endPoint y: 151, distance: 87.5
click at [89, 151] on h4 "[PERSON_NAME] - 755191 YYYY 1869097" at bounding box center [207, 148] width 236 height 7
copy h4 "[PERSON_NAME] - 755191 YYYY 1869097"
click at [545, 28] on h1 "NPVKHO" at bounding box center [514, 26] width 114 height 13
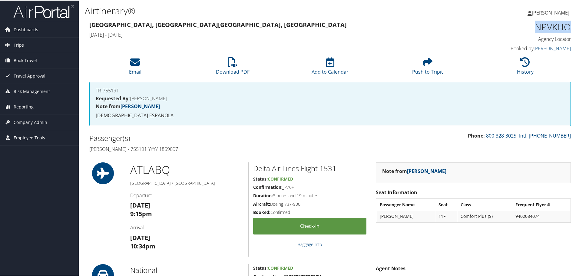
copy h1 "NPVKHO"
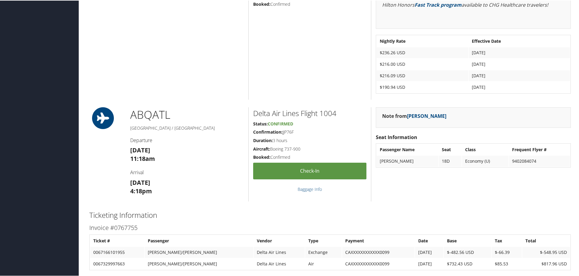
scroll to position [485, 0]
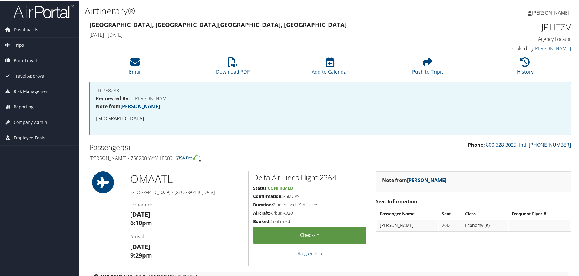
click at [557, 30] on h1 "JPHTZV" at bounding box center [514, 26] width 114 height 13
copy h1 "JPHTZV"
click at [521, 65] on icon at bounding box center [525, 62] width 10 height 10
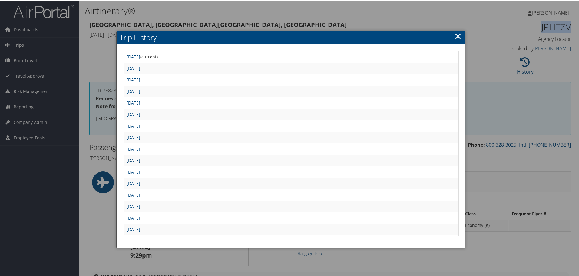
click at [140, 160] on link "Mon Sep 1 11:30:12 MDT 2025" at bounding box center [134, 160] width 14 height 6
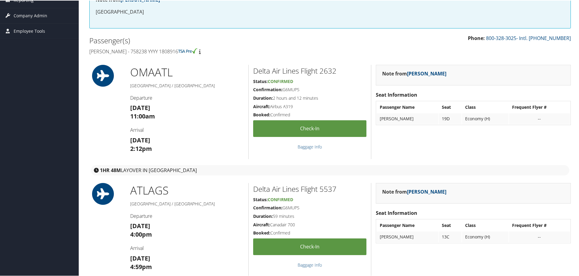
scroll to position [121, 0]
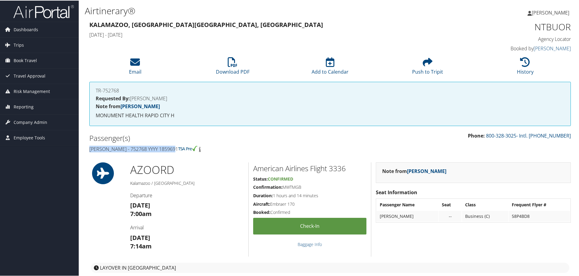
click at [90, 151] on h4 "[PERSON_NAME] - 752768 YYYY 1859691" at bounding box center [207, 148] width 236 height 7
click at [554, 28] on h1 "NTBUOR" at bounding box center [514, 26] width 114 height 13
copy h1 "NTBUOR"
click at [165, 148] on h4 "Daryl Warder - 752768 YYYY 1859691" at bounding box center [207, 148] width 236 height 7
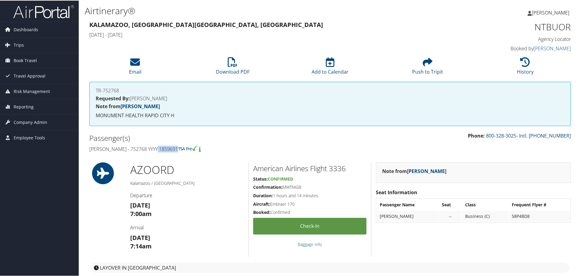
click at [165, 148] on h4 "Daryl Warder - 752768 YYYY 1859691" at bounding box center [207, 148] width 236 height 7
copy h4 "1859691"
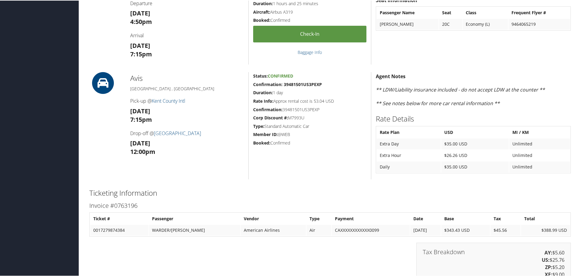
scroll to position [969, 0]
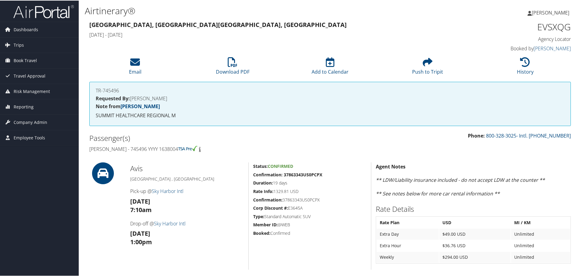
drag, startPoint x: 189, startPoint y: 149, endPoint x: 89, endPoint y: 147, distance: 99.3
click at [89, 147] on h4 "[PERSON_NAME] - 745496 YYYY 1638004" at bounding box center [207, 148] width 236 height 7
copy h4 "[PERSON_NAME] - 745496 YYYY 1638004"
click at [542, 28] on h1 "EVSXQG" at bounding box center [514, 26] width 114 height 13
click at [542, 27] on h1 "EVSXQG" at bounding box center [514, 26] width 114 height 13
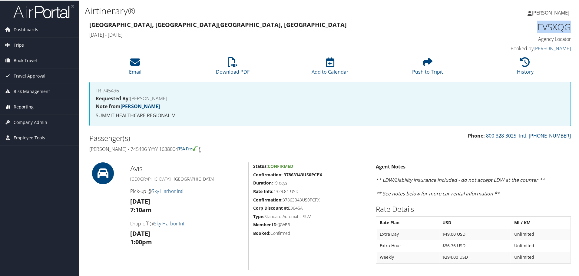
copy h1 "EVSXQG"
drag, startPoint x: 189, startPoint y: 149, endPoint x: 85, endPoint y: 149, distance: 103.3
click at [85, 149] on div "Passenger(s) [PERSON_NAME] - 745496 YYYY 1638004" at bounding box center [207, 142] width 245 height 23
copy h4 "[PERSON_NAME] - 745496 YYYY 1638004"
click at [531, 68] on li "History" at bounding box center [525, 66] width 98 height 25
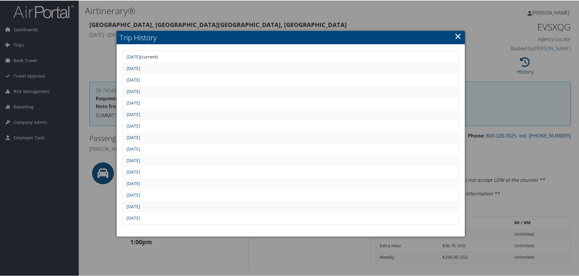
click at [140, 79] on link "[DATE]" at bounding box center [134, 79] width 14 height 6
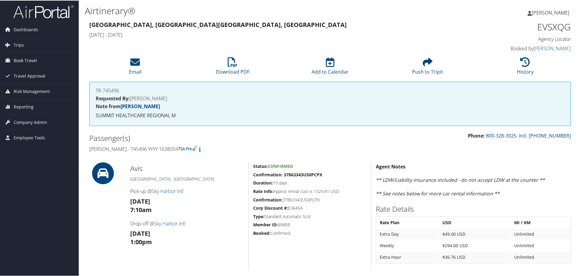
click at [553, 28] on h1 "EVSXQG" at bounding box center [514, 26] width 114 height 13
copy h1 "EVSXQG"
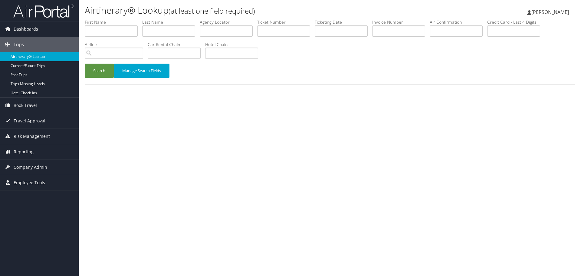
click at [52, 59] on link "Airtinerary® Lookup" at bounding box center [39, 56] width 79 height 9
type input "KMDUUO"
click at [98, 71] on button "Search" at bounding box center [99, 71] width 29 height 14
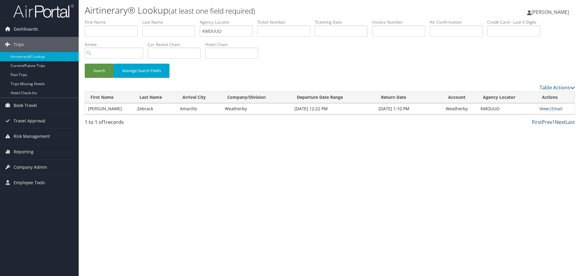
click at [542, 108] on link "View" at bounding box center [544, 109] width 9 height 6
click at [42, 57] on link "Airtinerary® Lookup" at bounding box center [39, 56] width 79 height 9
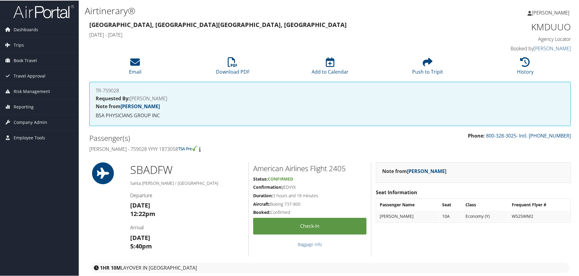
drag, startPoint x: 177, startPoint y: 150, endPoint x: 90, endPoint y: 153, distance: 86.7
click at [90, 153] on div "Passenger(s) Celia Zebrack - 759028 YYYY 1873058" at bounding box center [207, 142] width 245 height 23
copy h4 "Celia Zebrack - 759028 YYYY 1873058"
click at [537, 27] on h1 "KMDUUO" at bounding box center [514, 26] width 114 height 13
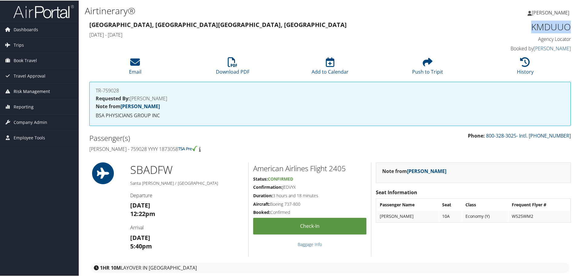
copy h1 "KMDUUO"
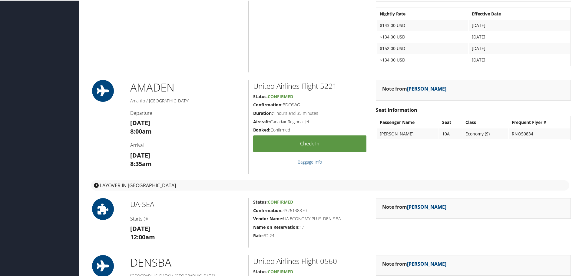
scroll to position [666, 0]
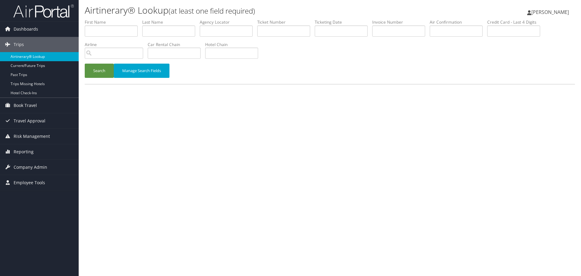
click at [45, 57] on link "Airtinerary® Lookup" at bounding box center [39, 56] width 79 height 9
click at [239, 33] on input "text" at bounding box center [226, 30] width 53 height 11
paste input "DKDSUU"
type input "DKDSUU"
drag, startPoint x: 99, startPoint y: 71, endPoint x: 67, endPoint y: 82, distance: 33.9
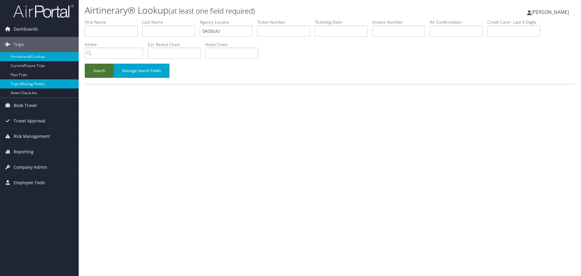
click at [99, 71] on button "Search" at bounding box center [99, 71] width 29 height 14
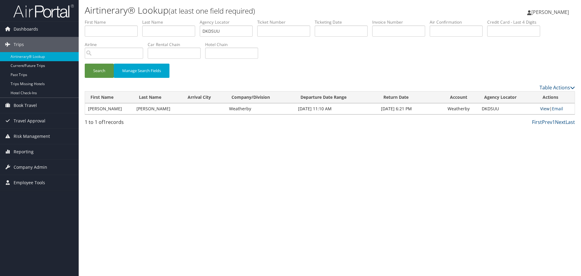
click at [541, 108] on link "View" at bounding box center [545, 109] width 9 height 6
click at [49, 56] on link "Airtinerary® Lookup" at bounding box center [39, 56] width 79 height 9
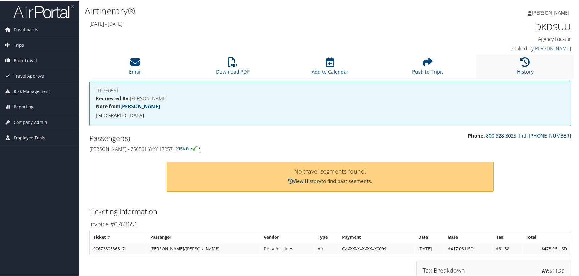
click at [527, 61] on icon at bounding box center [525, 62] width 10 height 10
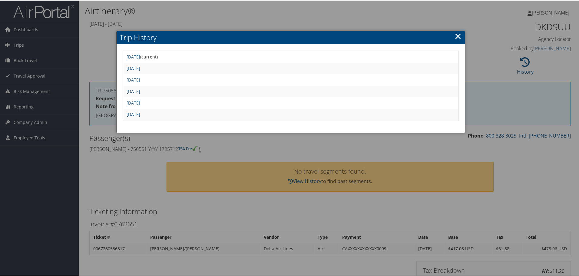
click at [140, 91] on link "[DATE]" at bounding box center [134, 91] width 14 height 6
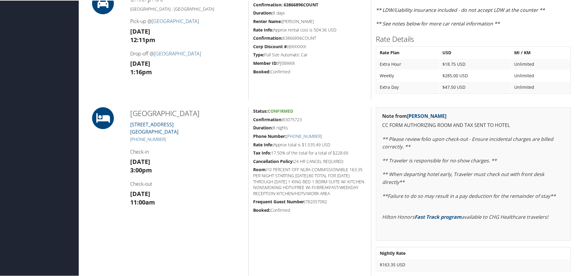
scroll to position [228, 0]
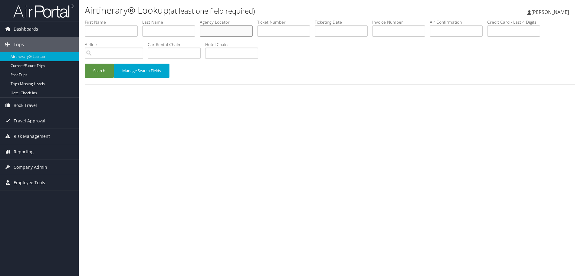
click at [234, 30] on input "text" at bounding box center [226, 30] width 53 height 11
paste input "ESESWF"
type input "ESESWF"
click at [102, 74] on button "Search" at bounding box center [99, 71] width 29 height 14
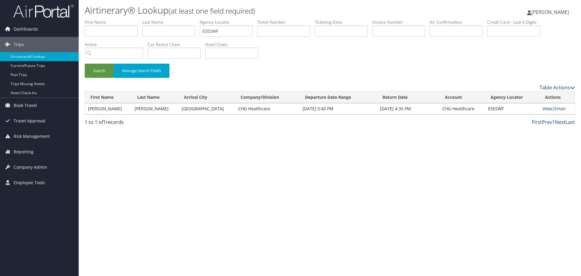
click at [543, 109] on link "View" at bounding box center [547, 109] width 9 height 6
click at [223, 30] on input "ESESWF" at bounding box center [226, 30] width 53 height 11
click at [176, 31] on input "text" at bounding box center [168, 30] width 53 height 11
paste input "Welch"
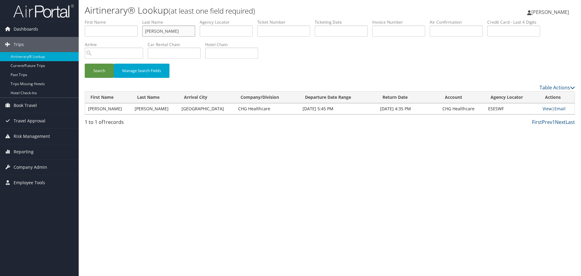
type input "Welch"
click at [110, 34] on input "text" at bounding box center [111, 30] width 53 height 11
paste input "Kelli"
type input "Kelli"
click at [96, 71] on button "Search" at bounding box center [99, 71] width 29 height 14
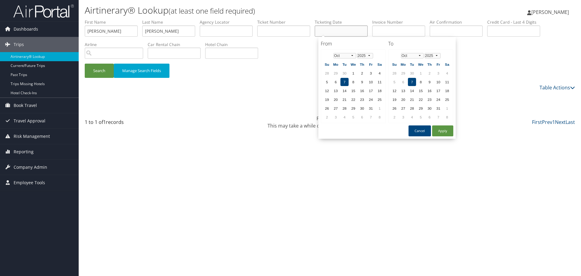
click at [331, 31] on input "text" at bounding box center [341, 30] width 53 height 11
paste input "09/05/2025"
type input "09/05/2025"
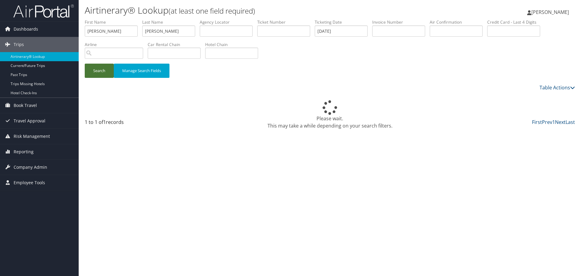
click at [94, 72] on button "Search" at bounding box center [99, 71] width 29 height 14
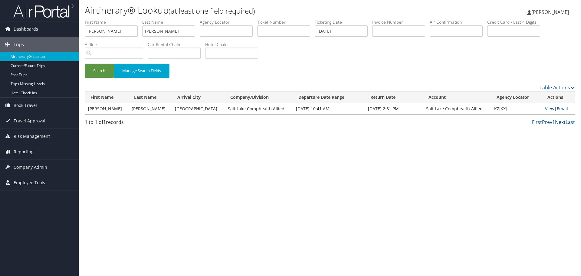
click at [545, 109] on link "View" at bounding box center [549, 109] width 9 height 6
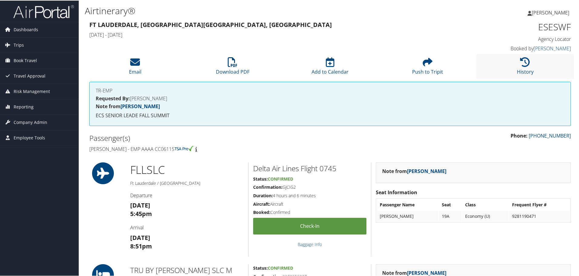
click at [512, 69] on li "History" at bounding box center [525, 66] width 98 height 25
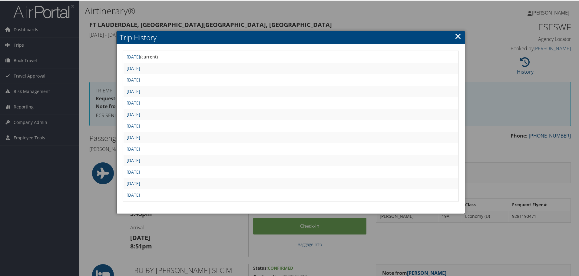
click at [140, 78] on link "Fri Sep 5 22:15:44 MDT 2025" at bounding box center [134, 79] width 14 height 6
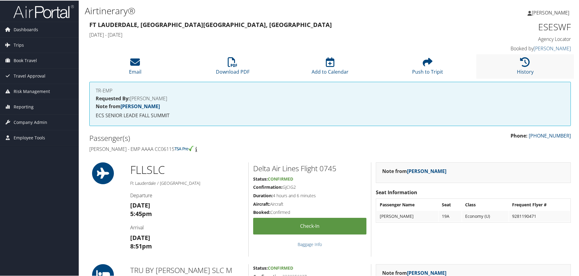
click at [516, 67] on li "History" at bounding box center [525, 66] width 98 height 25
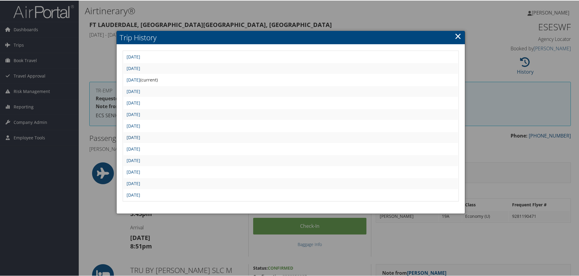
click at [140, 137] on link "Wed Sep 3 08:58:07 MDT 2025" at bounding box center [134, 137] width 14 height 6
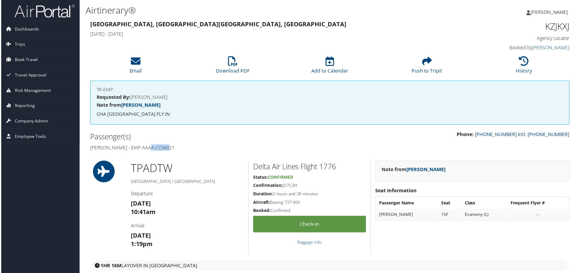
click at [154, 149] on h4 "[PERSON_NAME] - EMP AAAA CC04021" at bounding box center [207, 148] width 236 height 7
copy h4 "CC04021"
click at [561, 31] on h1 "KZJKXJ" at bounding box center [514, 26] width 114 height 13
click at [561, 30] on h1 "KZJKXJ" at bounding box center [514, 26] width 114 height 13
copy h1 "KZJKXJ"
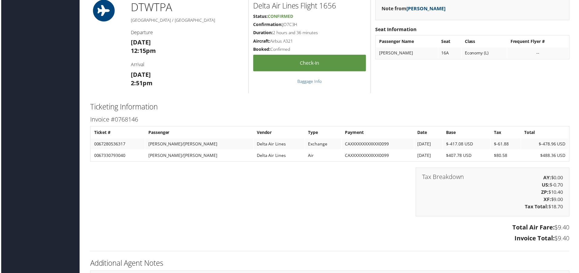
scroll to position [606, 0]
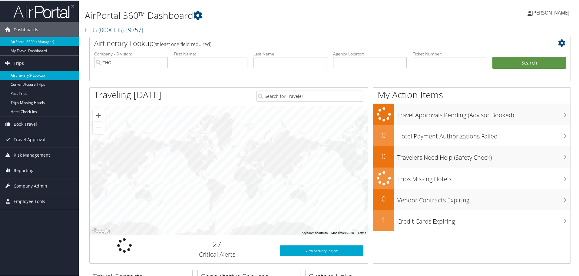
click at [23, 74] on link "Airtinerary® Lookup" at bounding box center [39, 74] width 79 height 9
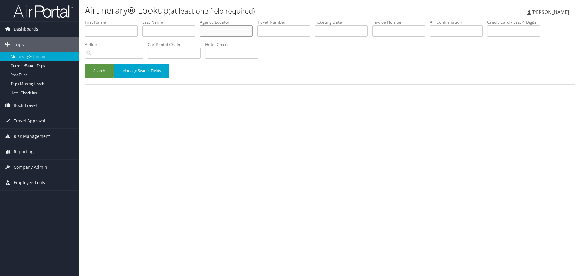
click at [246, 31] on input "text" at bounding box center [226, 30] width 53 height 11
paste input "KUBEWT"
type input "KUBEWT"
click at [100, 71] on button "Search" at bounding box center [99, 71] width 29 height 14
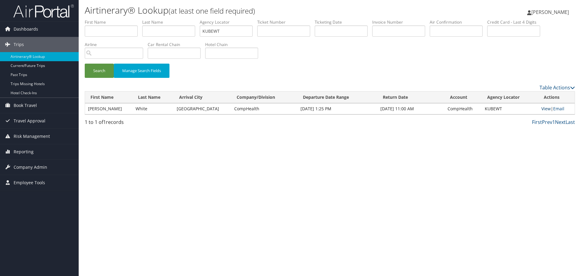
click at [548, 109] on link "View" at bounding box center [546, 109] width 9 height 6
click at [159, 32] on input "text" at bounding box center [168, 30] width 53 height 11
paste input "White"
type input "White"
click at [208, 31] on input "KUBEWT" at bounding box center [226, 30] width 53 height 11
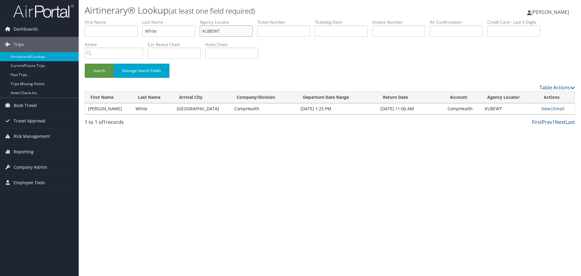
click at [208, 31] on input "KUBEWT" at bounding box center [226, 30] width 53 height 11
click at [346, 29] on input "text" at bounding box center [341, 30] width 53 height 11
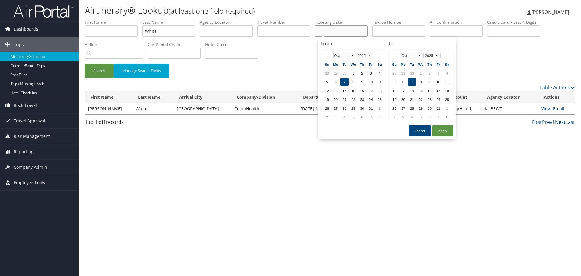
paste input "[DATE]"
type input "[DATE]"
click at [97, 70] on button "Search" at bounding box center [99, 71] width 29 height 14
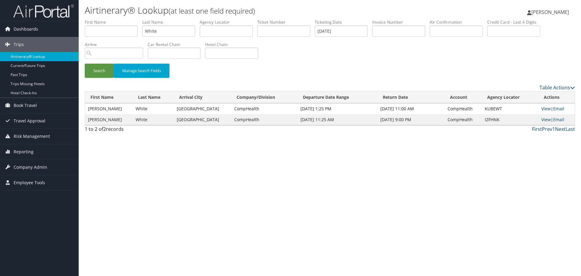
click at [35, 57] on link "Airtinerary® Lookup" at bounding box center [39, 56] width 79 height 9
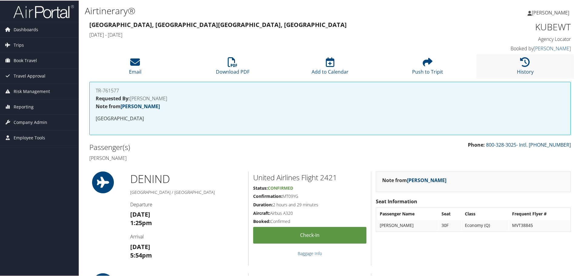
click at [528, 63] on li "History" at bounding box center [525, 66] width 98 height 25
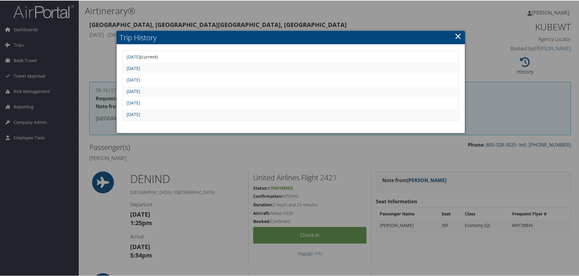
click at [140, 68] on link "[DATE]" at bounding box center [134, 68] width 14 height 6
click at [140, 78] on link "[DATE]" at bounding box center [134, 79] width 14 height 6
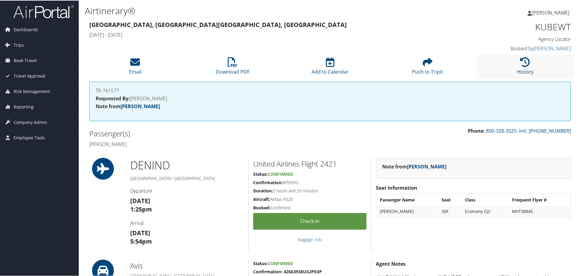
click at [515, 72] on li "History" at bounding box center [525, 66] width 98 height 25
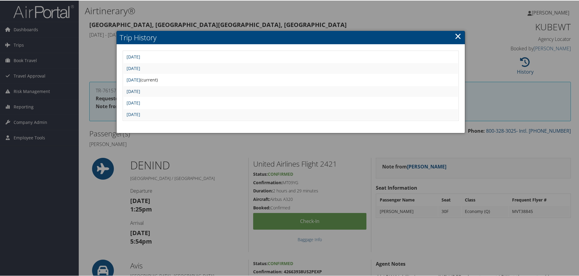
click at [140, 89] on link "Tue Sep 9 10:12:08 MDT 2025" at bounding box center [134, 91] width 14 height 6
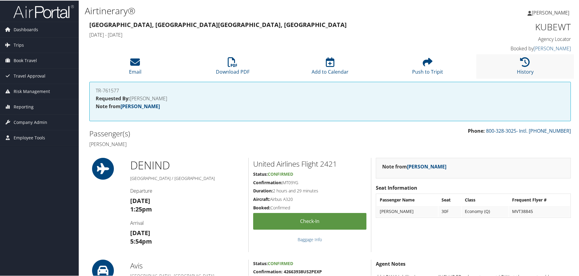
click at [528, 62] on li "History" at bounding box center [525, 66] width 98 height 25
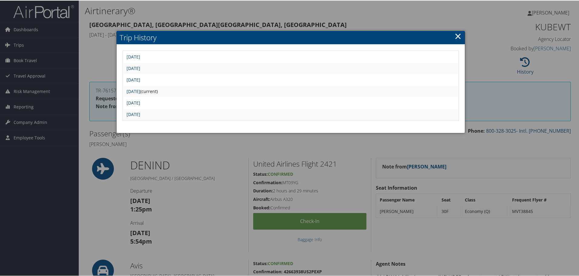
click at [140, 101] on link "[DATE]" at bounding box center [134, 102] width 14 height 6
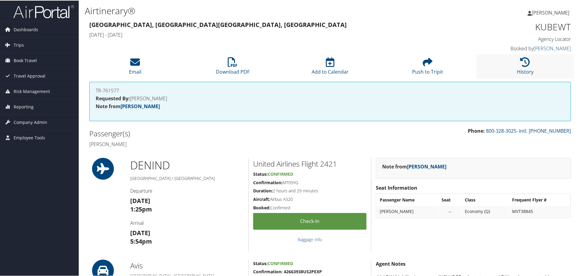
click at [515, 66] on li "History" at bounding box center [525, 66] width 98 height 25
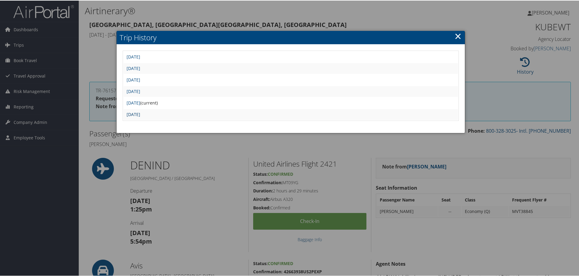
click at [140, 112] on link "[DATE]" at bounding box center [134, 114] width 14 height 6
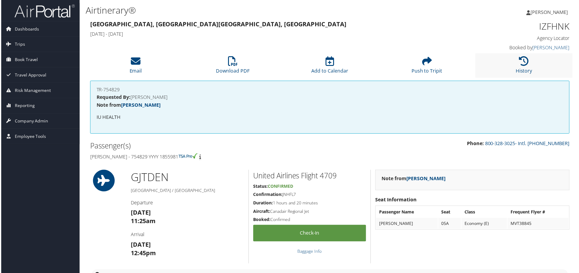
click at [528, 58] on li "History" at bounding box center [525, 66] width 98 height 25
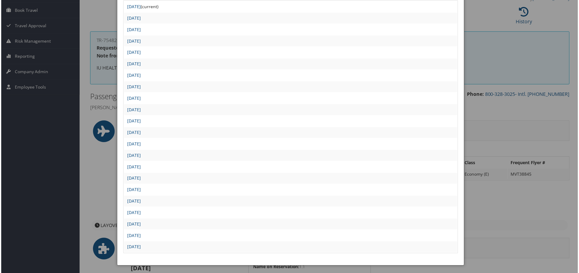
scroll to position [61, 0]
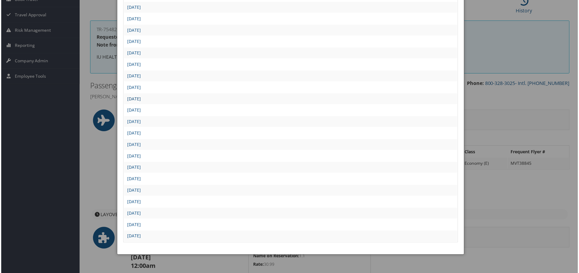
click at [140, 100] on link "Tue Sep 9 10:00:57 MDT 2025" at bounding box center [134, 99] width 14 height 6
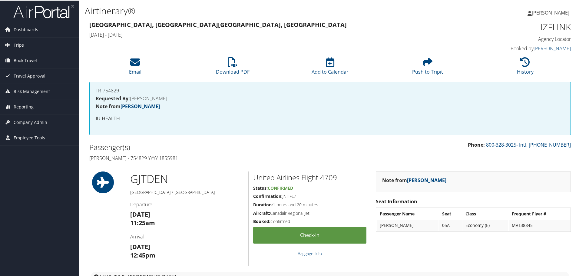
click at [168, 158] on h4 "[PERSON_NAME] - 754829 YYYY 1855981" at bounding box center [207, 157] width 236 height 7
click at [168, 158] on h4 "Michael White - 754829 YYYY 1855981" at bounding box center [207, 157] width 236 height 7
copy h4 "1855981"
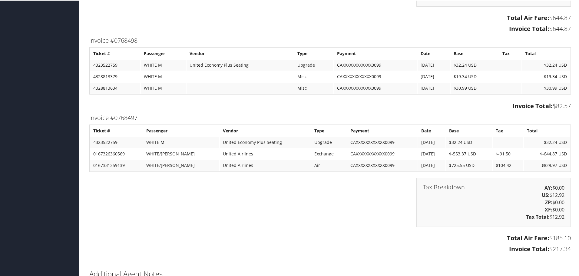
scroll to position [1151, 0]
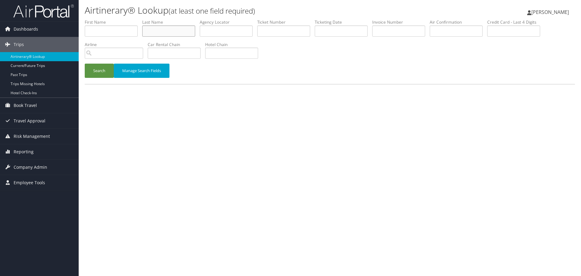
click at [164, 33] on input "text" at bounding box center [168, 30] width 53 height 11
paste input "[PERSON_NAME]"
type input "[PERSON_NAME]"
click at [331, 29] on input "text" at bounding box center [341, 30] width 53 height 11
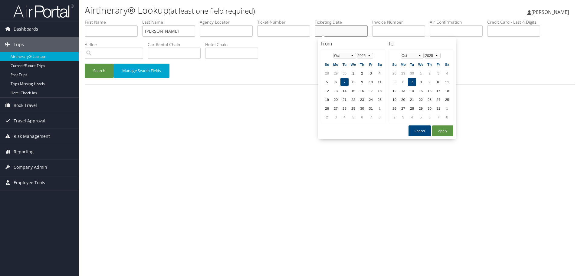
paste input "[DATE]"
type input "[DATE]"
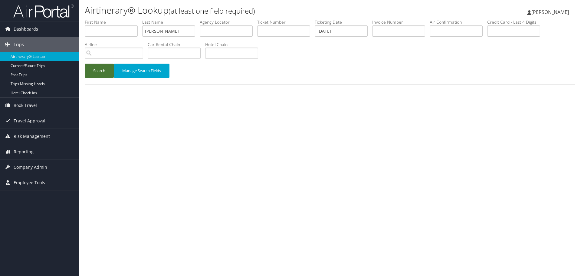
click at [100, 73] on button "Search" at bounding box center [99, 71] width 29 height 14
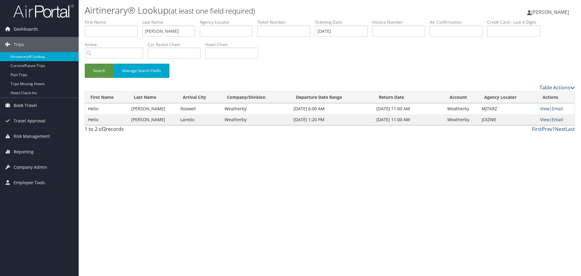
click at [51, 58] on link "Airtinerary® Lookup" at bounding box center [39, 56] width 79 height 9
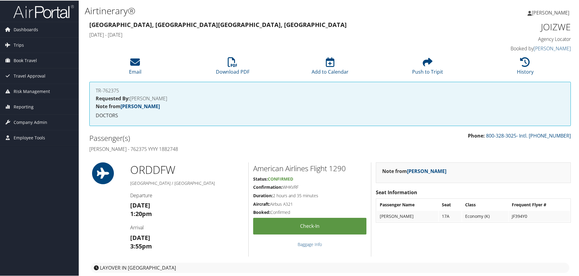
click at [168, 149] on h4 "[PERSON_NAME] - 762375 YYYY 1882748" at bounding box center [207, 148] width 236 height 7
click at [168, 149] on h4 "Helio Zapata - 762375 YYYY 1882748" at bounding box center [207, 148] width 236 height 7
copy h4 "1882748"
click at [170, 151] on h4 "Helio Zapata - 762375 YYYY 1882748" at bounding box center [207, 148] width 236 height 7
drag, startPoint x: 173, startPoint y: 149, endPoint x: 90, endPoint y: 149, distance: 82.7
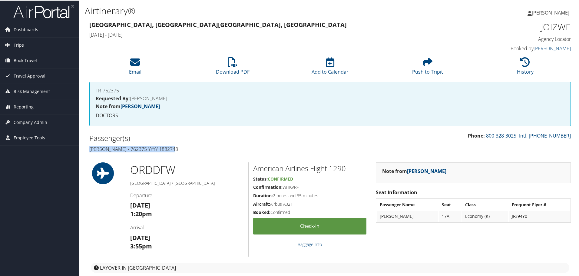
click at [90, 149] on h4 "Helio Zapata - 762375 YYYY 1882748" at bounding box center [207, 148] width 236 height 7
copy h4 "Helio Zapata - 762375 YYYY 1882748"
click at [546, 26] on h1 "JOIZWE" at bounding box center [514, 26] width 114 height 13
copy h1 "JOIZWE"
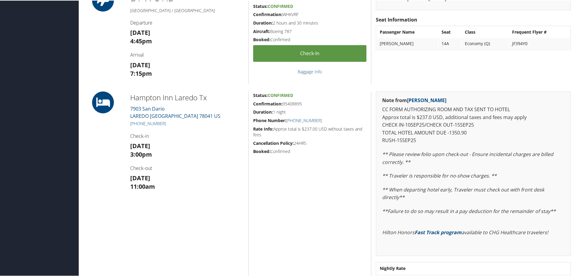
scroll to position [848, 0]
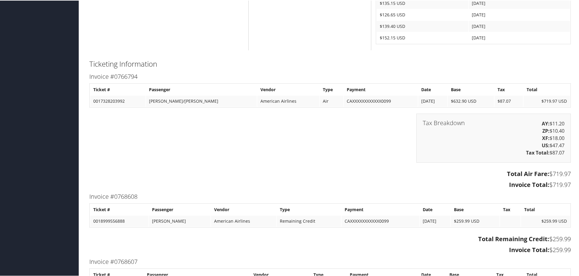
scroll to position [727, 0]
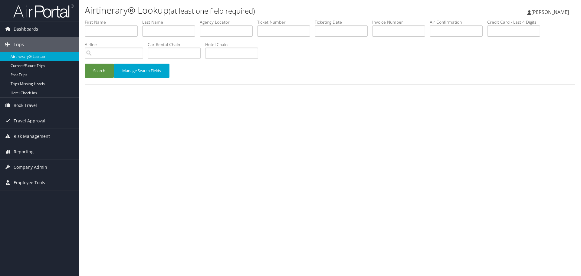
click at [45, 58] on link "Airtinerary® Lookup" at bounding box center [39, 56] width 79 height 9
click at [23, 57] on link "Airtinerary® Lookup" at bounding box center [39, 56] width 79 height 9
